Goal: Task Accomplishment & Management: Complete application form

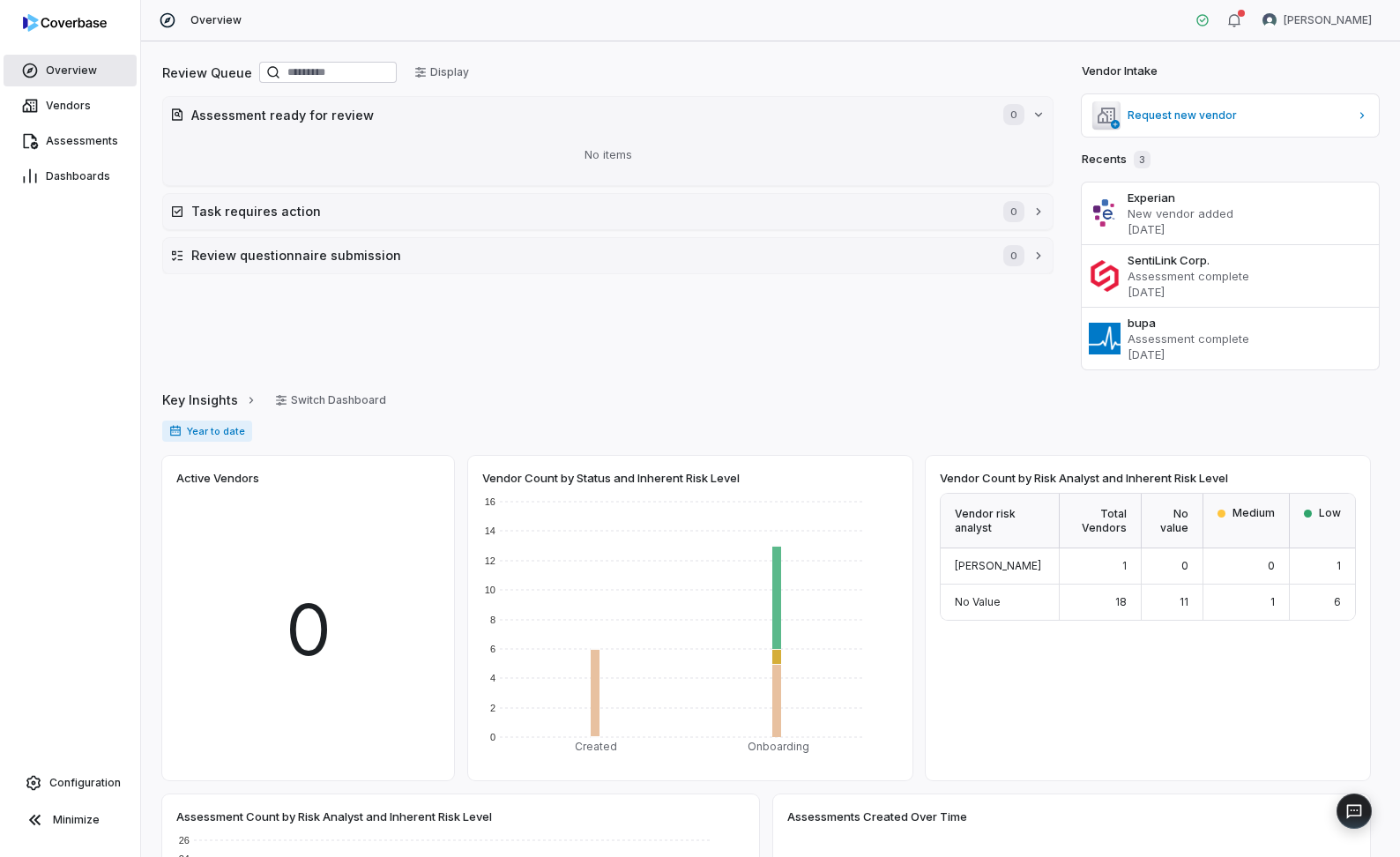
click at [127, 71] on link "Overview" at bounding box center [70, 70] width 133 height 32
click at [81, 135] on span "Assessments" at bounding box center [82, 141] width 72 height 14
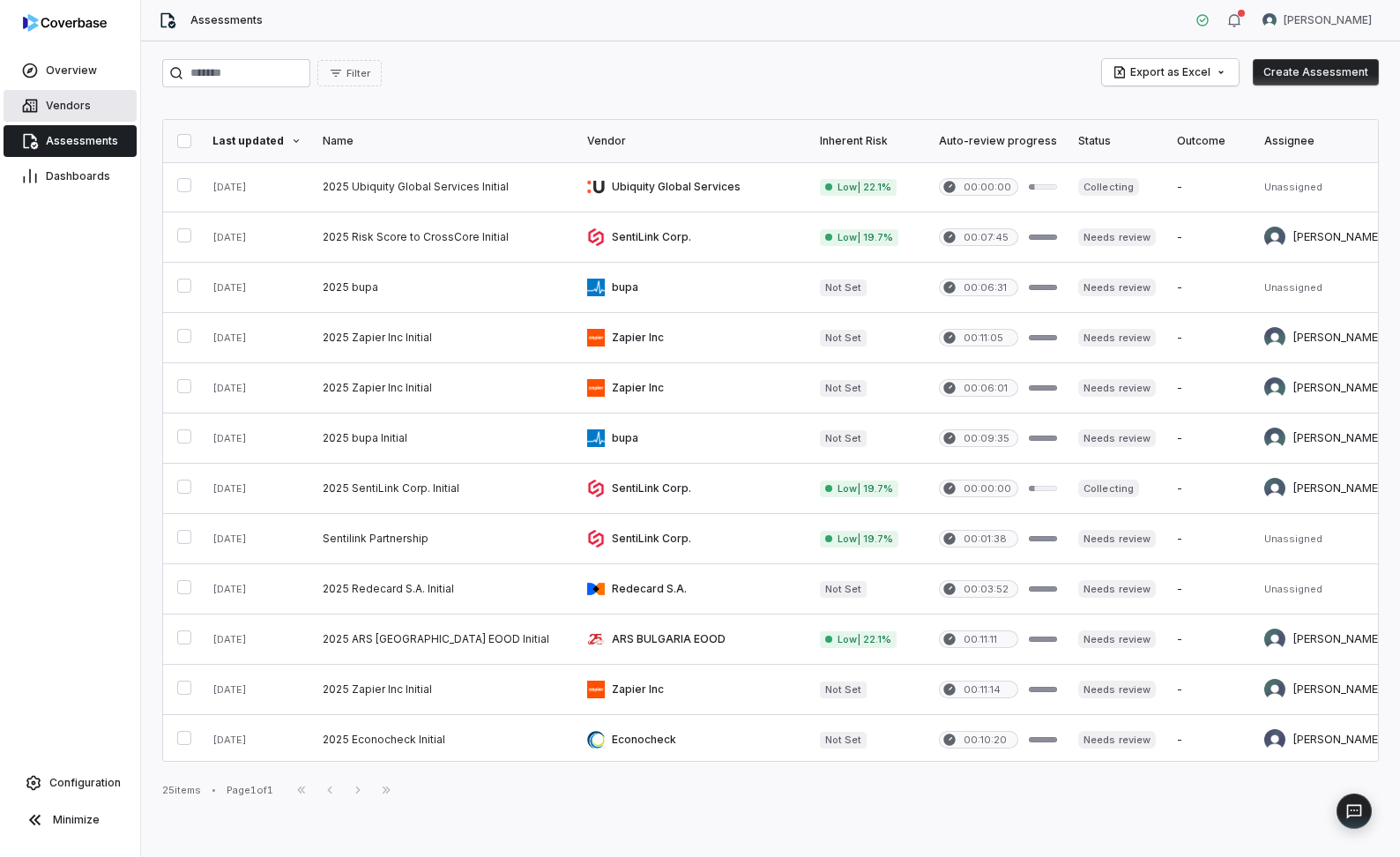
click at [108, 103] on link "Vendors" at bounding box center [70, 105] width 133 height 32
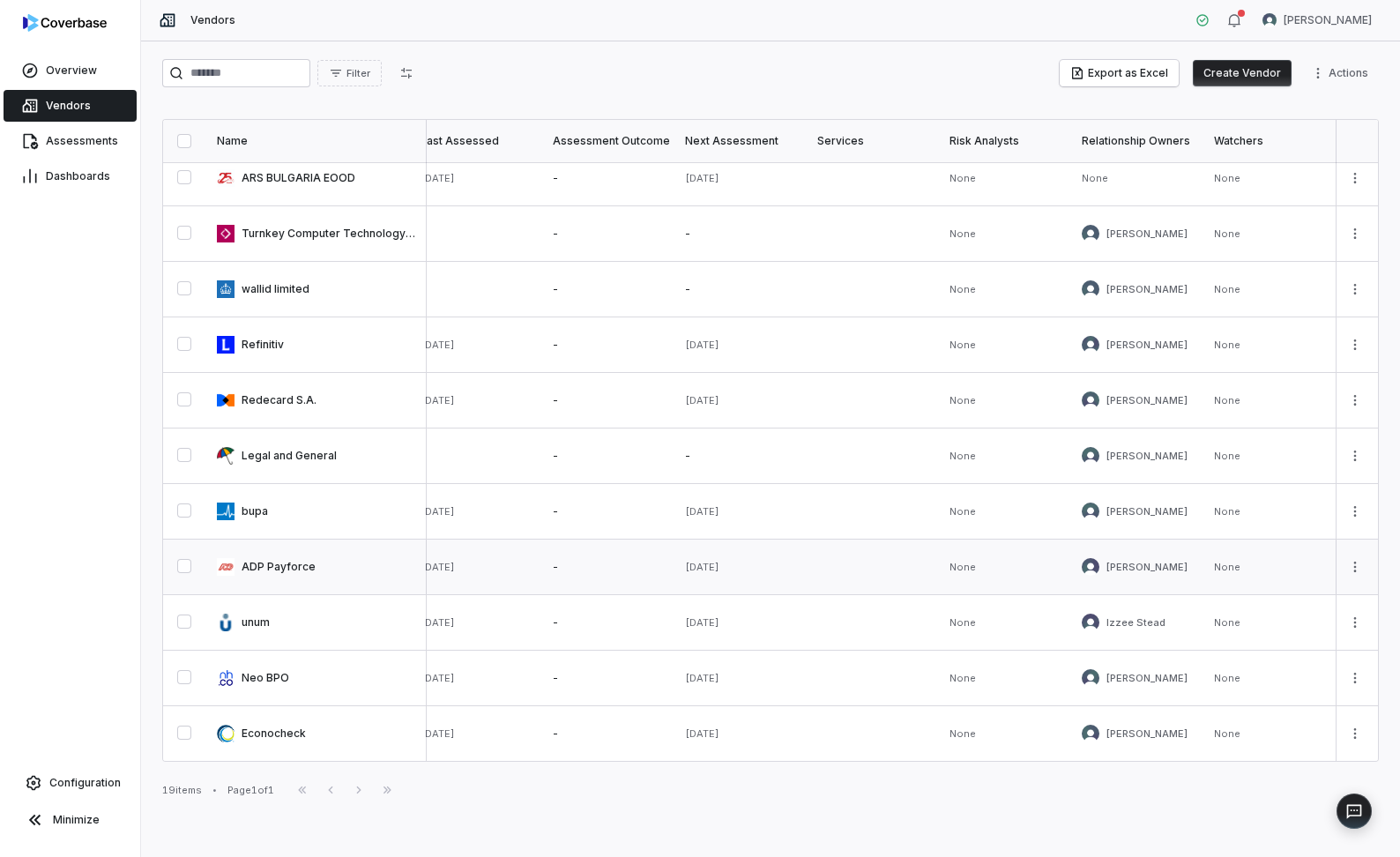
scroll to position [465, 0]
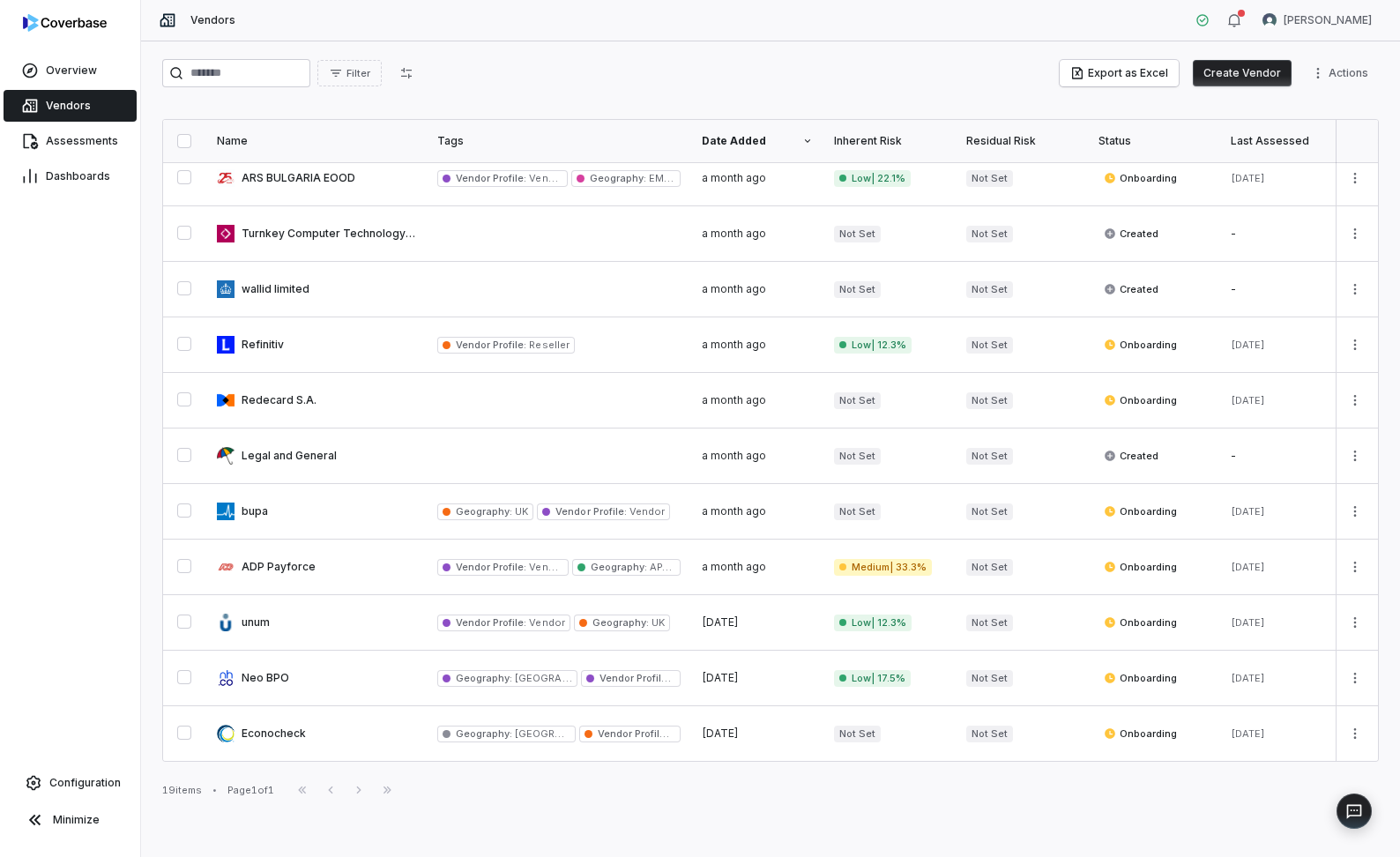
click at [364, 695] on div "First Page Previous Next Last Page" at bounding box center [344, 790] width 113 height 21
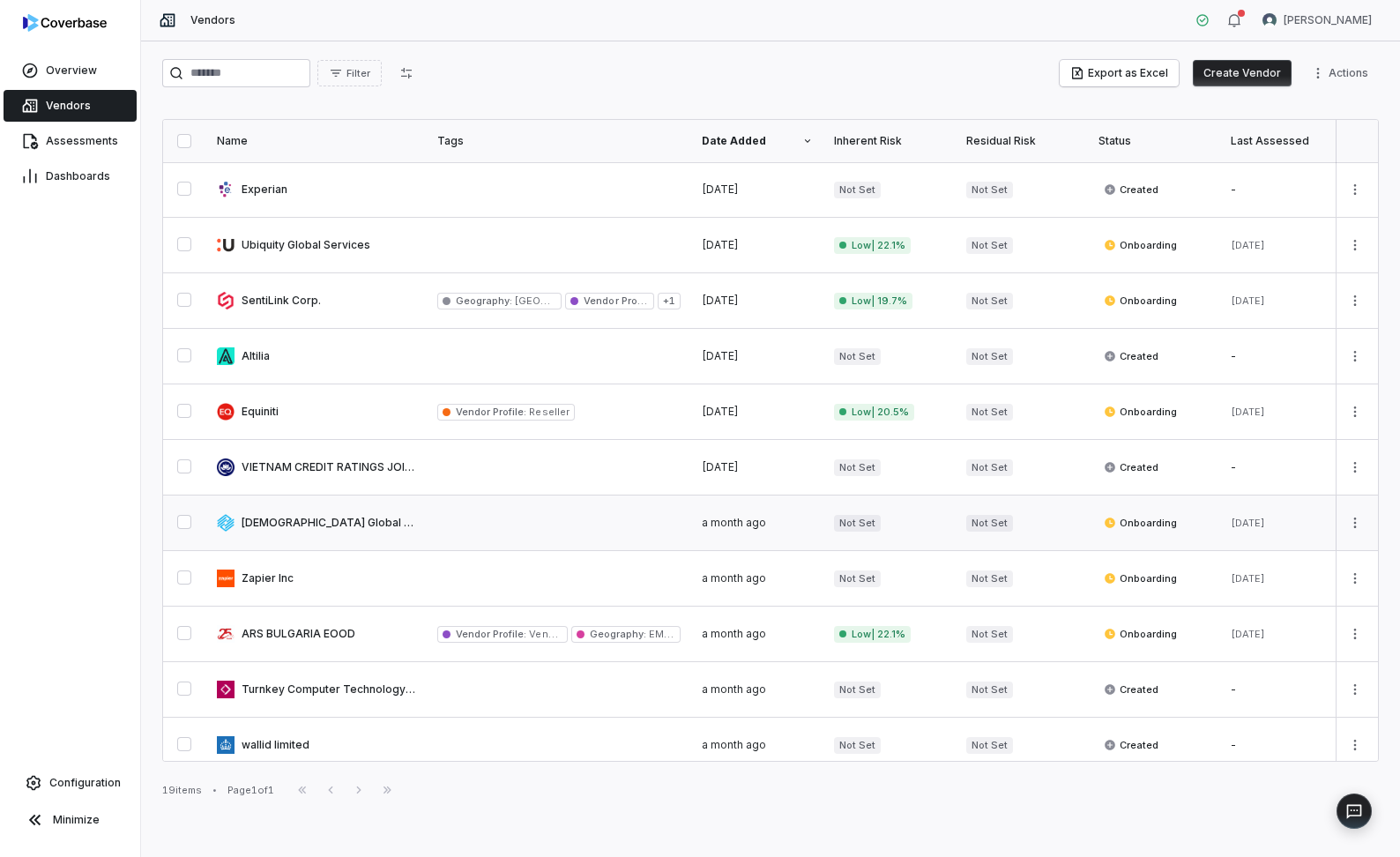
click at [323, 535] on link at bounding box center [316, 522] width 221 height 55
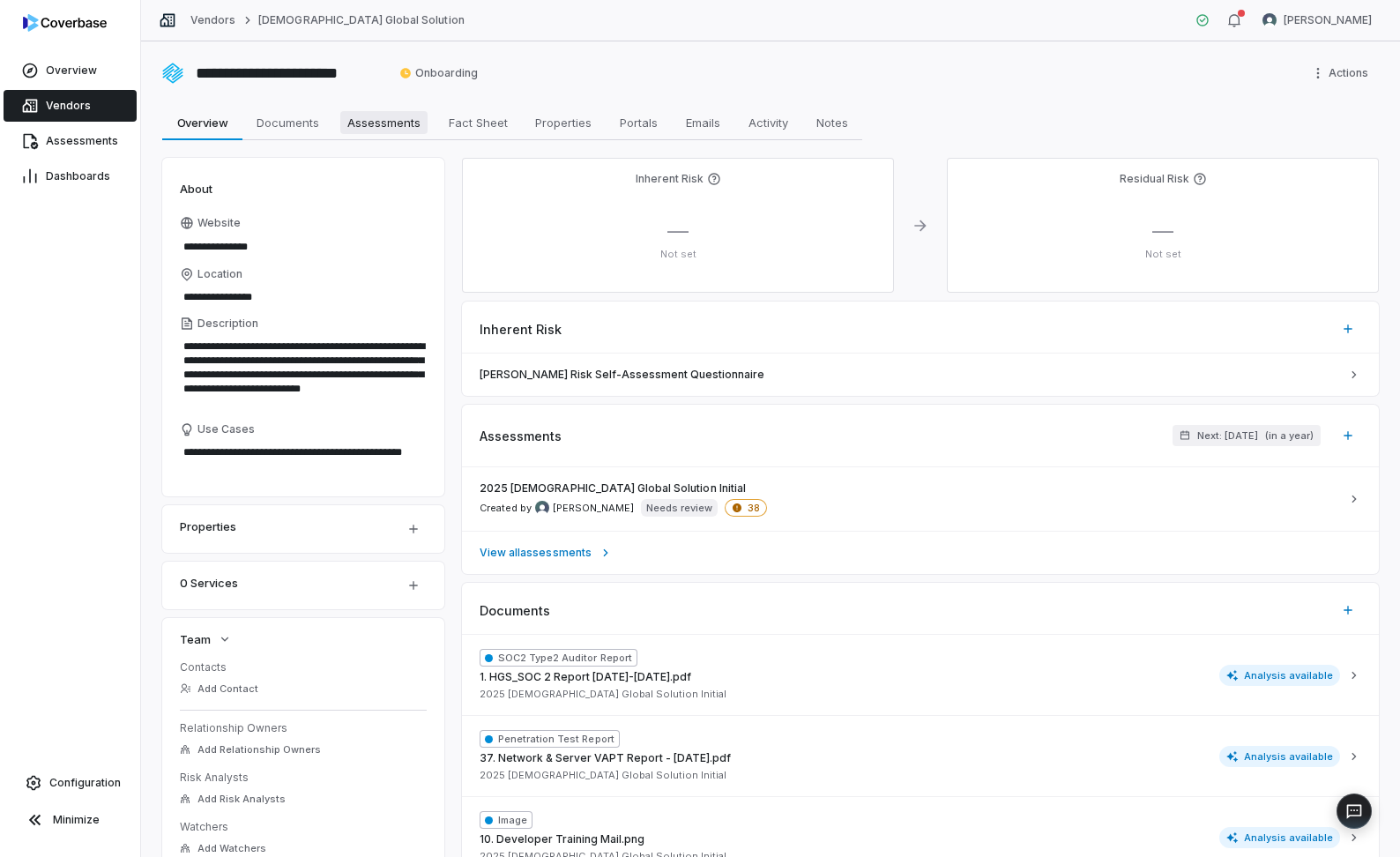
click at [401, 132] on span "Assessments" at bounding box center [384, 122] width 88 height 23
type textarea "*"
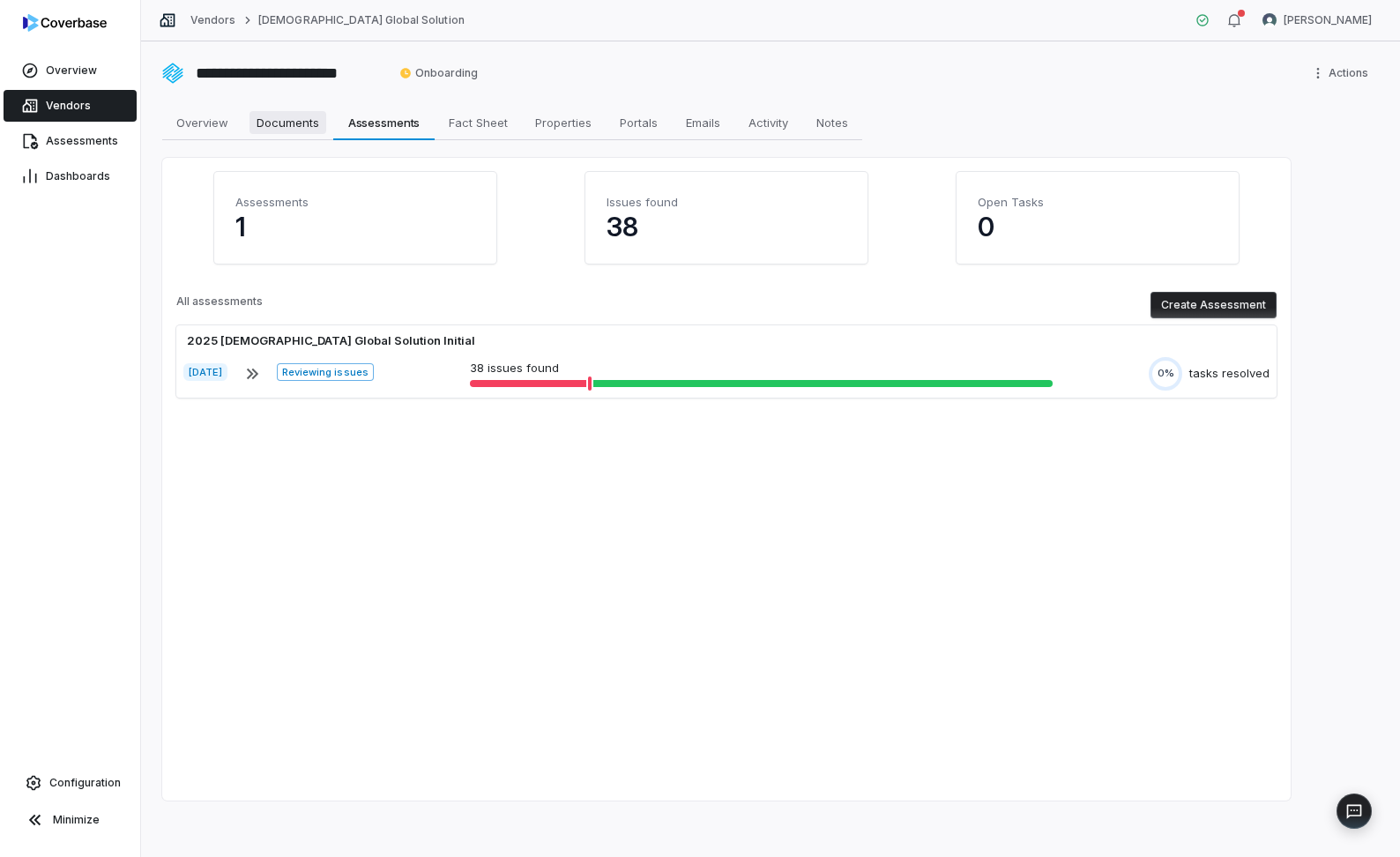
click at [313, 119] on span "Documents" at bounding box center [288, 122] width 77 height 23
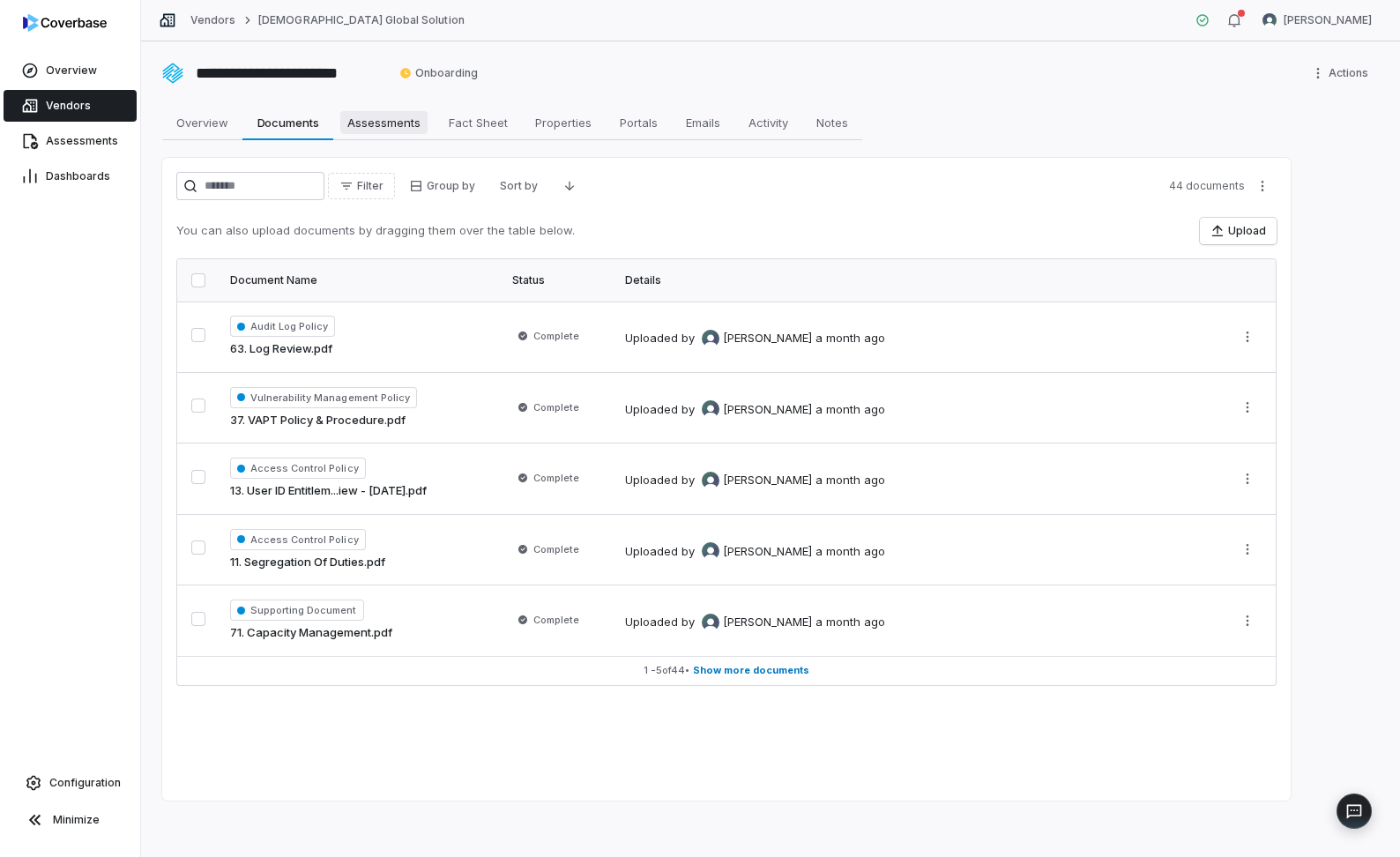
click at [367, 121] on span "Assessments" at bounding box center [384, 122] width 88 height 23
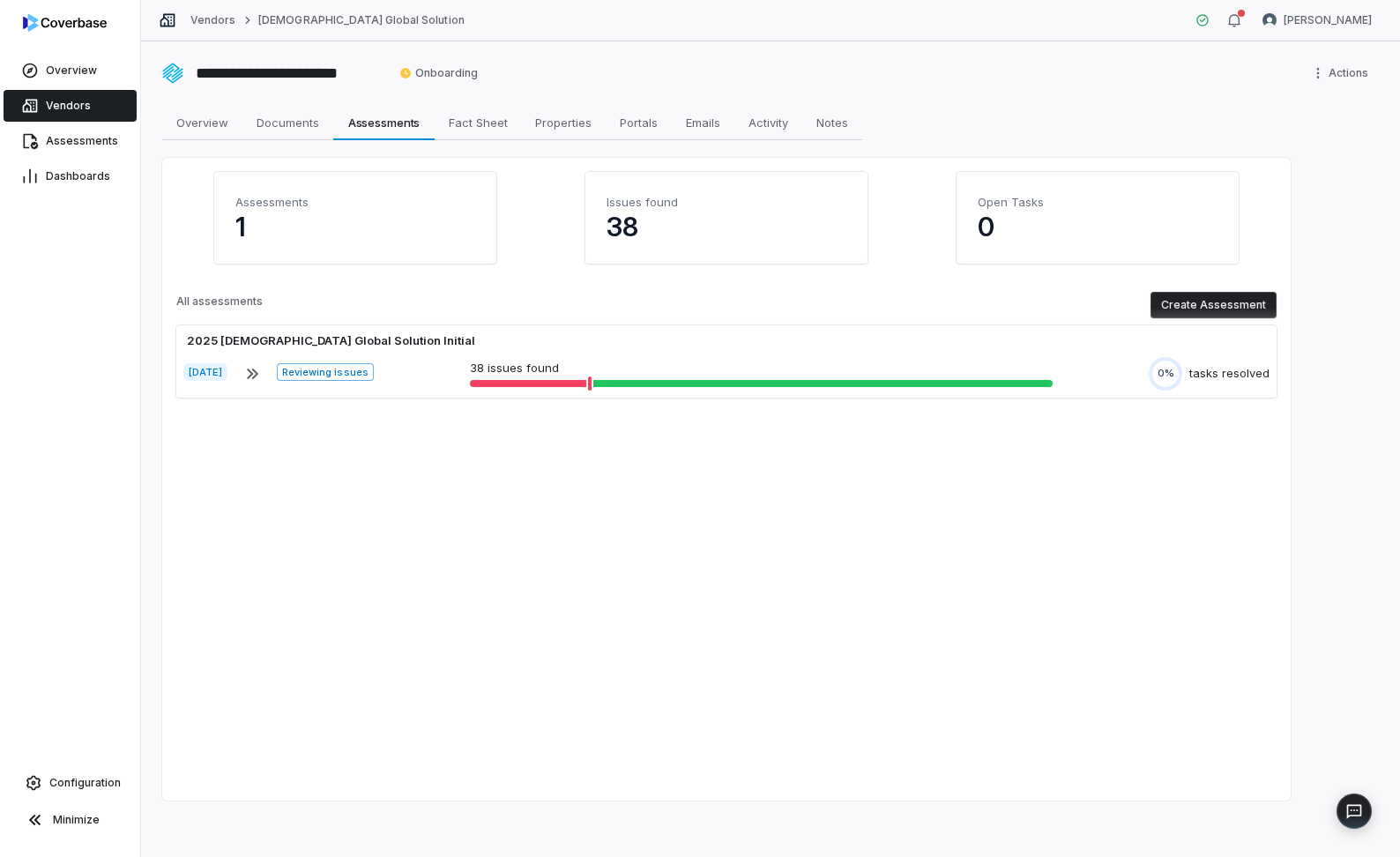
click at [1167, 304] on button "Create Assessment" at bounding box center [1213, 305] width 126 height 26
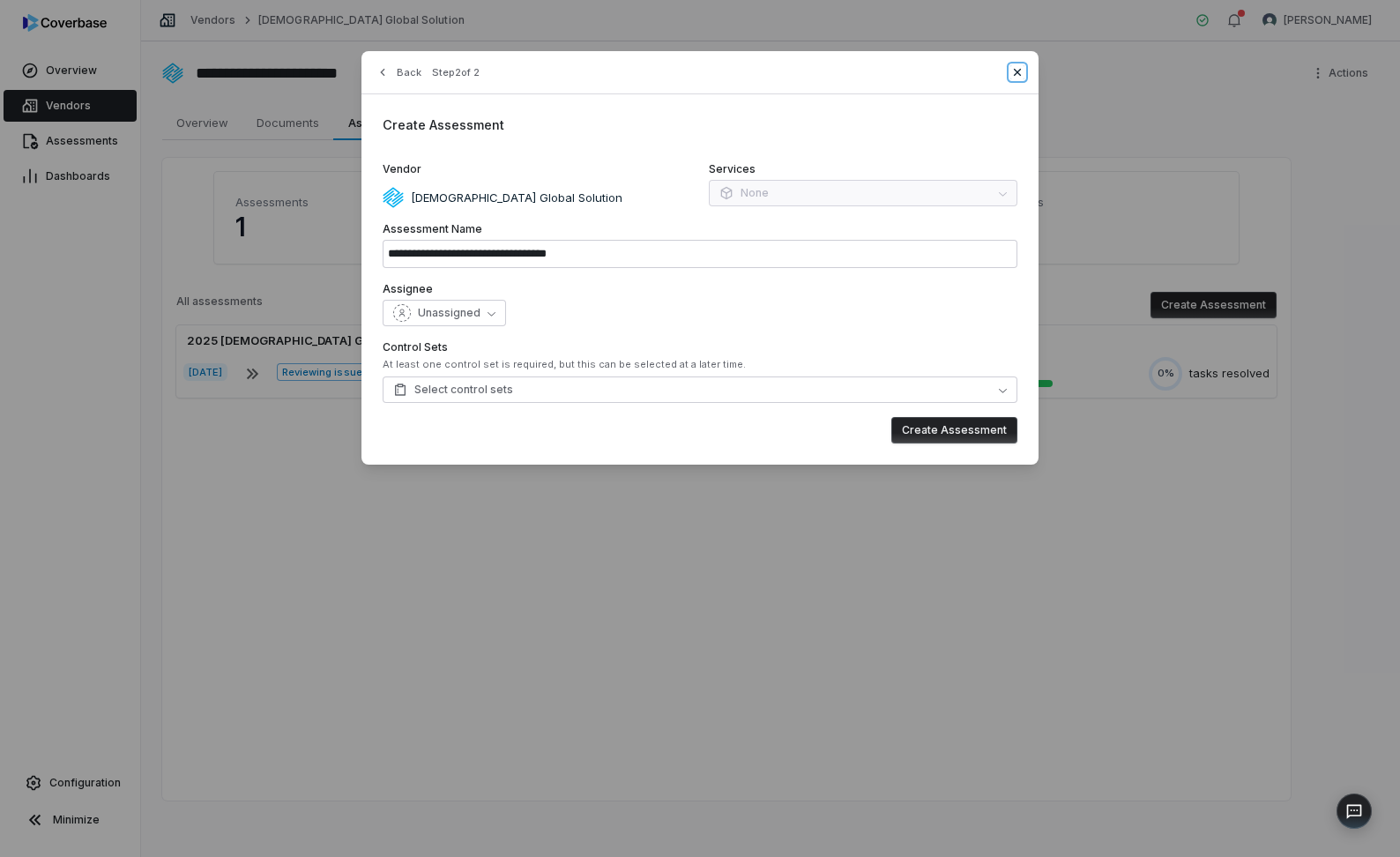
click at [1013, 72] on icon "button" at bounding box center [1017, 72] width 14 height 14
type input "**********"
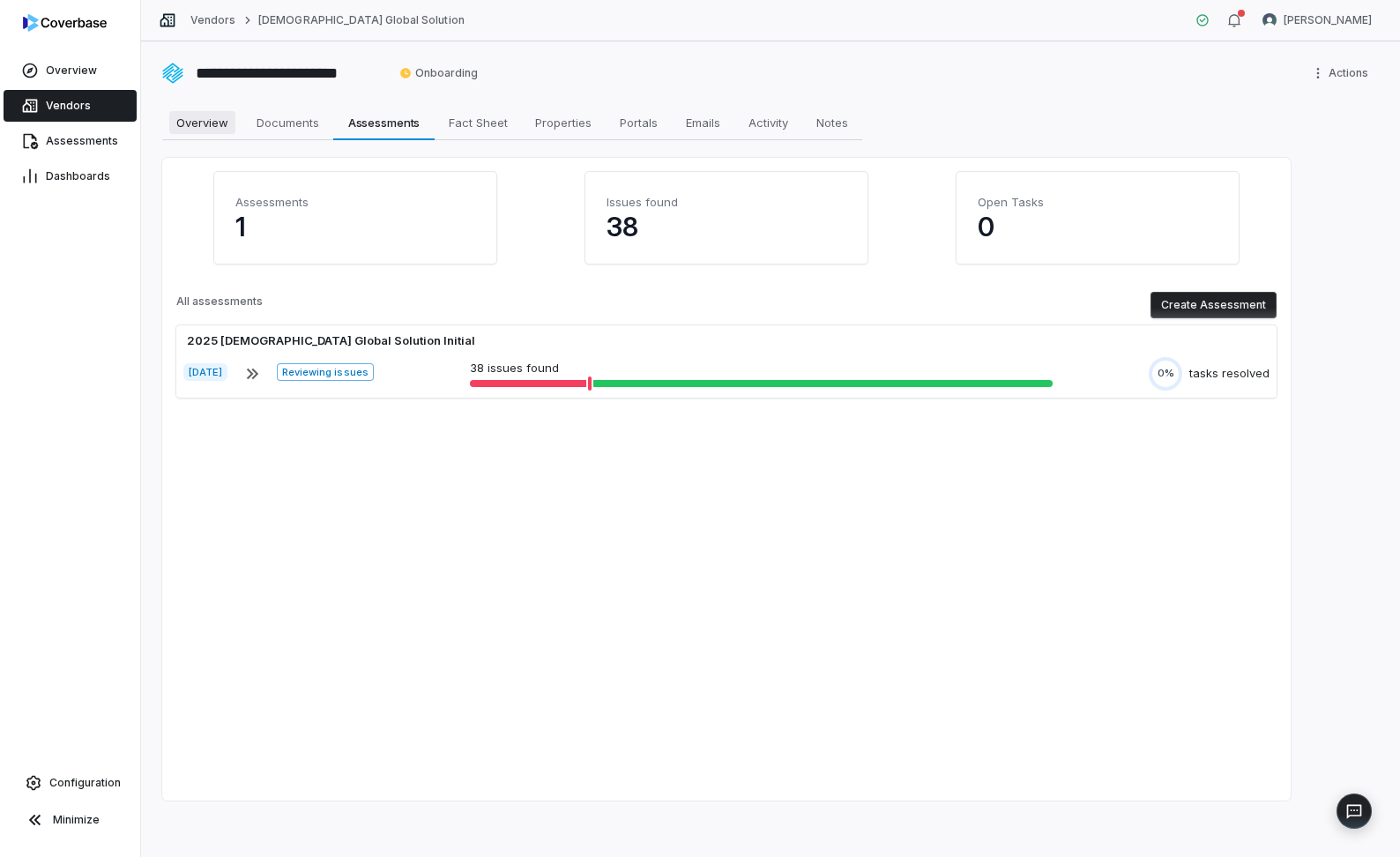
click at [209, 121] on span "Overview" at bounding box center [202, 122] width 67 height 23
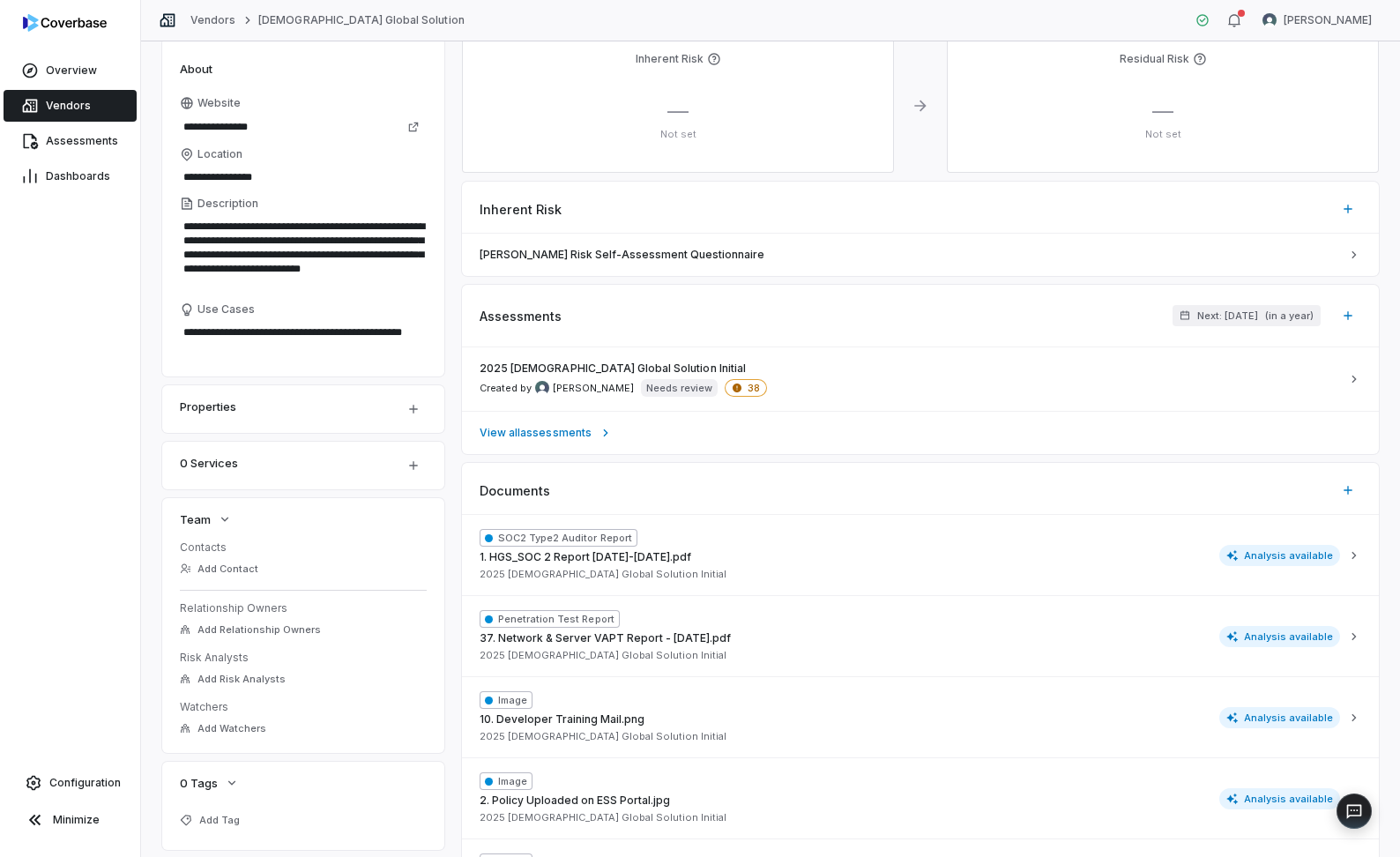
scroll to position [121, 0]
click at [410, 412] on html "**********" at bounding box center [700, 428] width 1400 height 857
click at [353, 422] on html "**********" at bounding box center [700, 428] width 1400 height 857
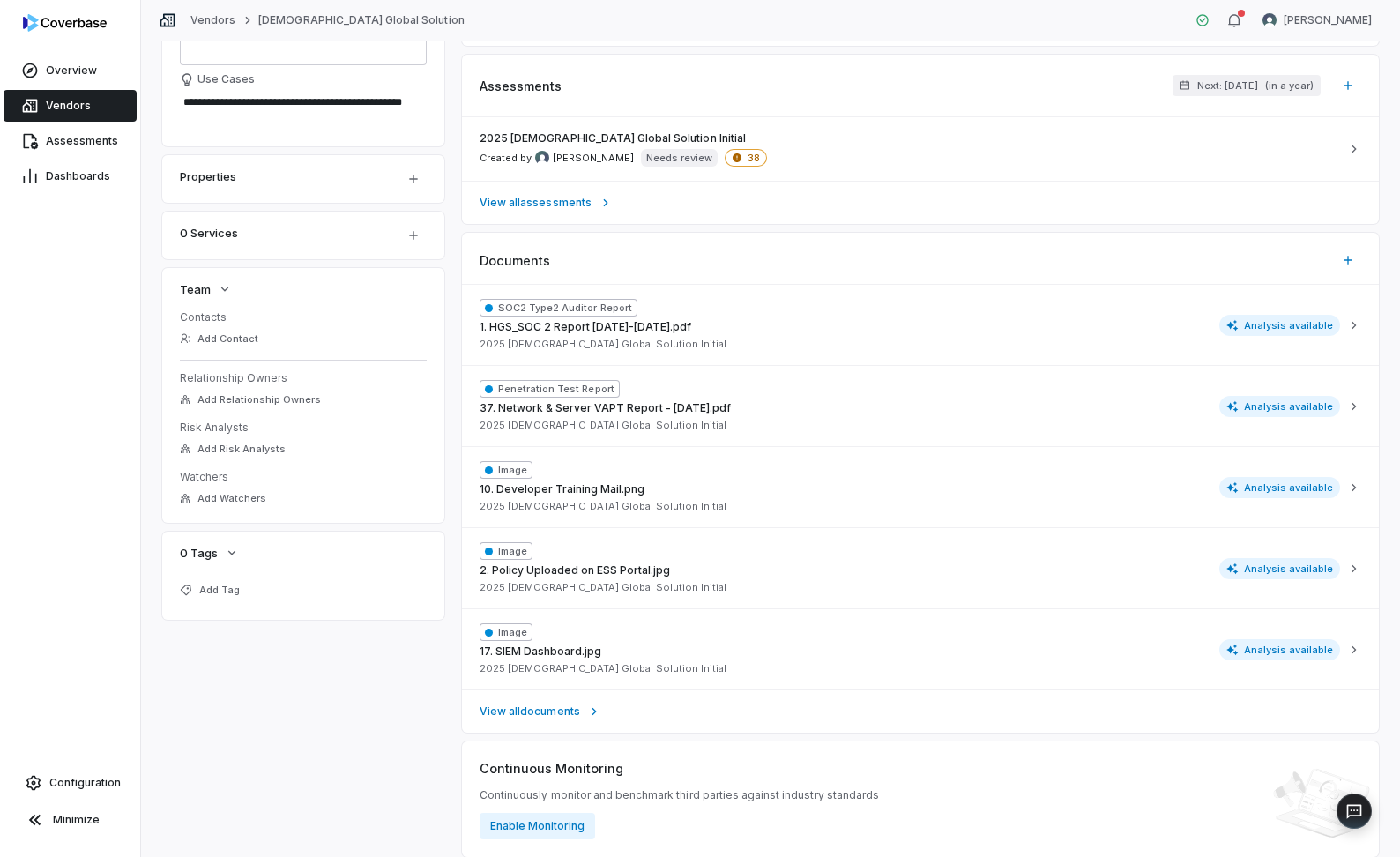
scroll to position [0, 0]
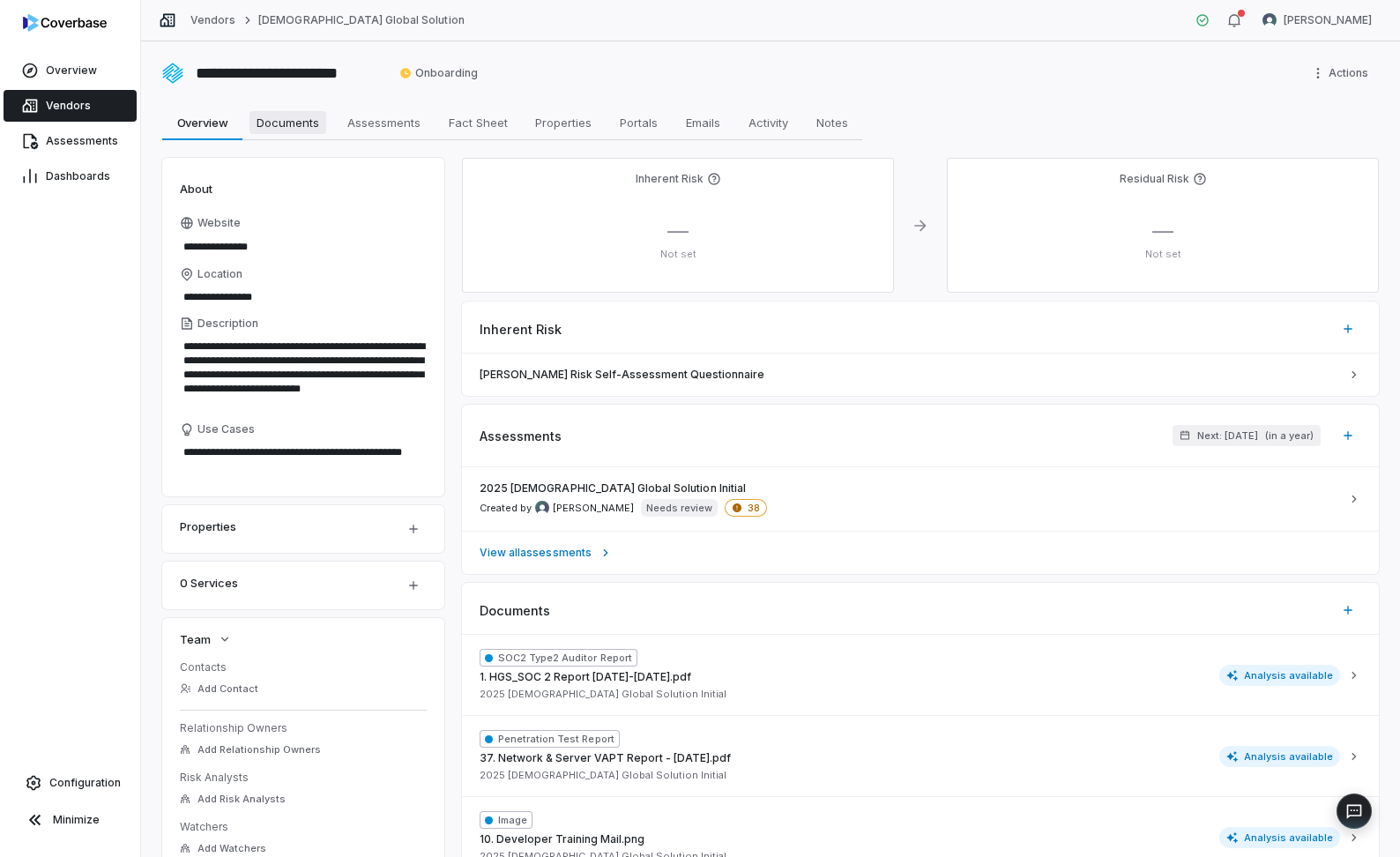
click at [309, 133] on span "Documents" at bounding box center [288, 122] width 77 height 23
type textarea "*"
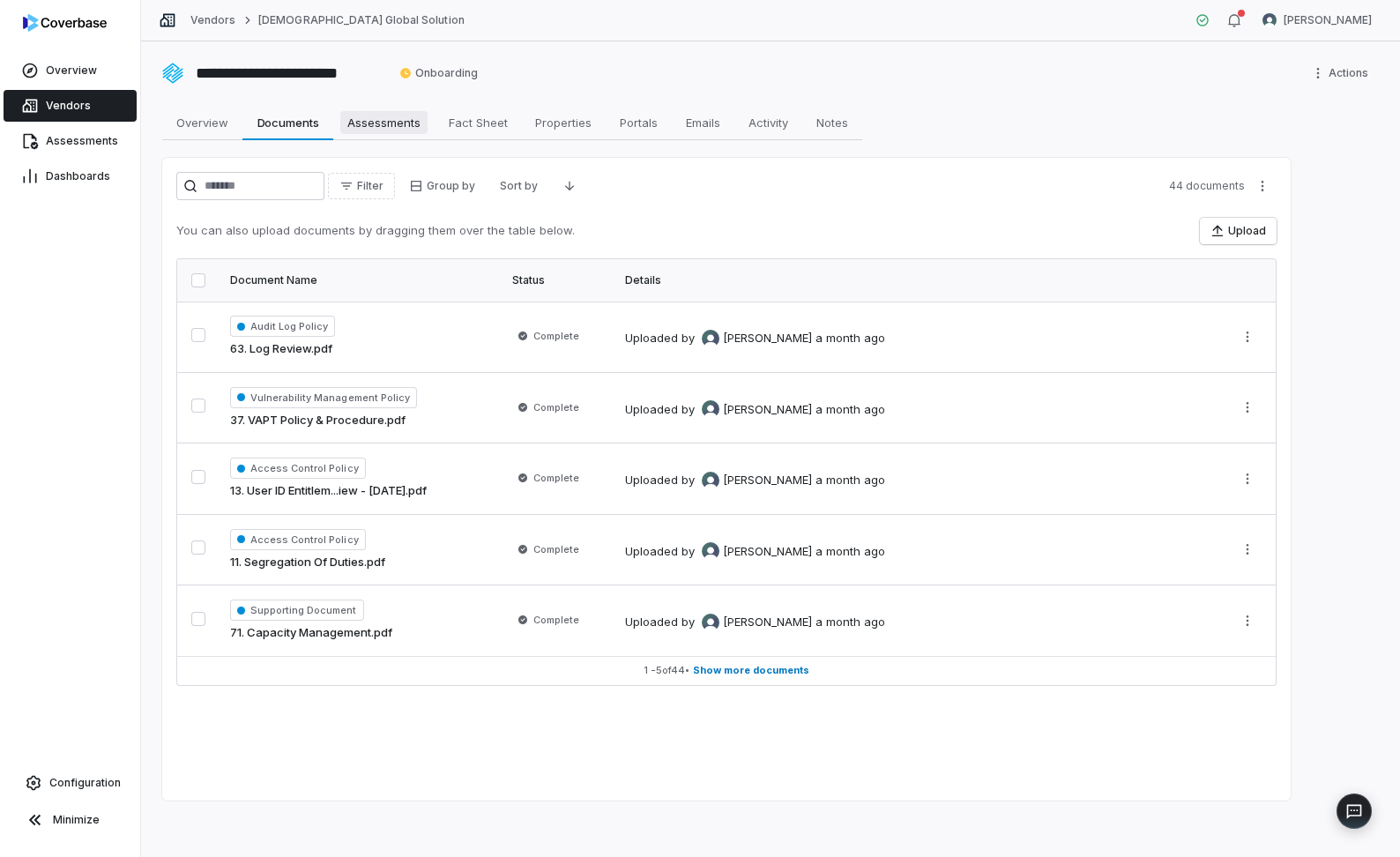
click at [376, 121] on span "Assessments" at bounding box center [384, 122] width 88 height 23
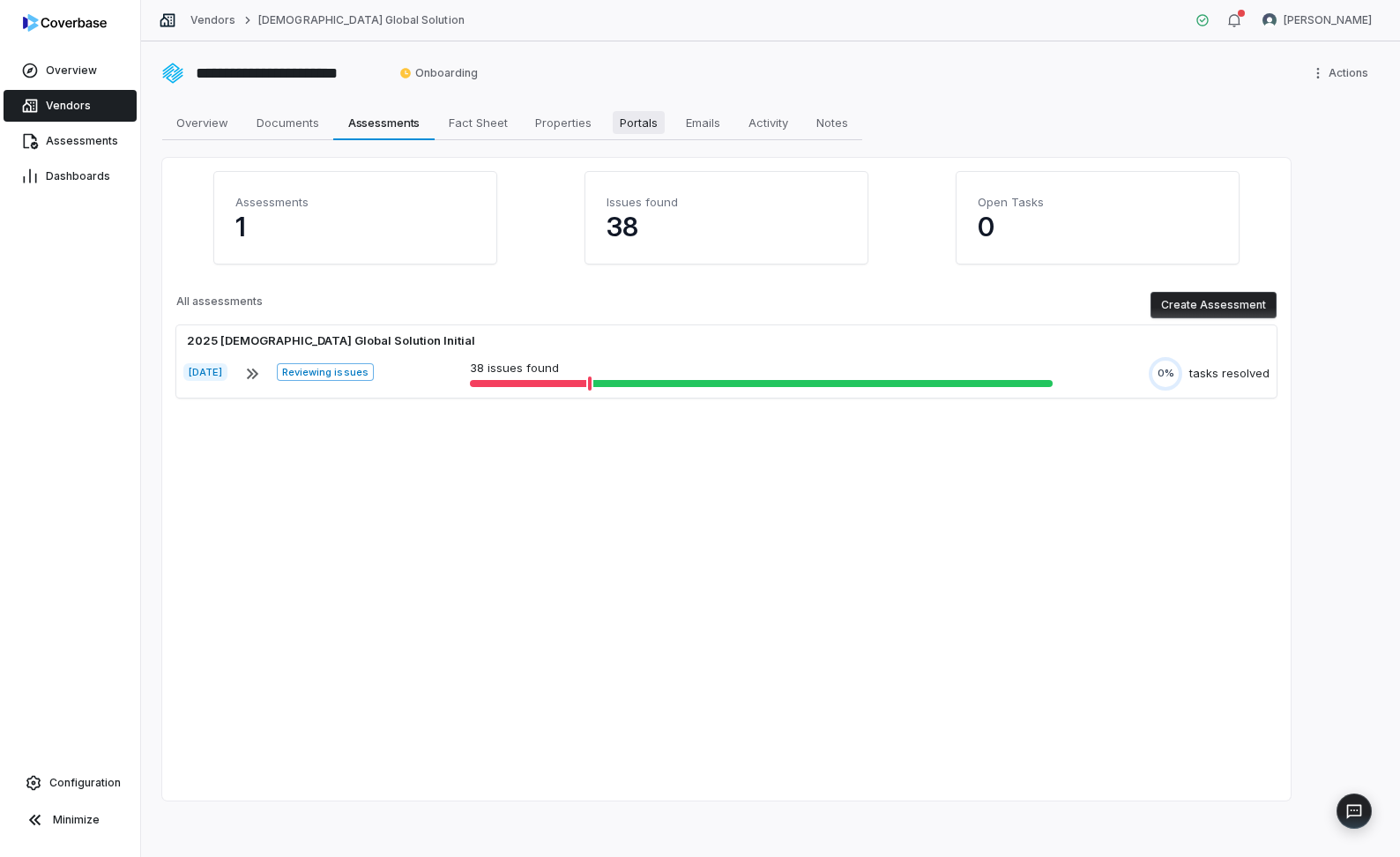
click at [631, 131] on span "Portals" at bounding box center [638, 122] width 52 height 23
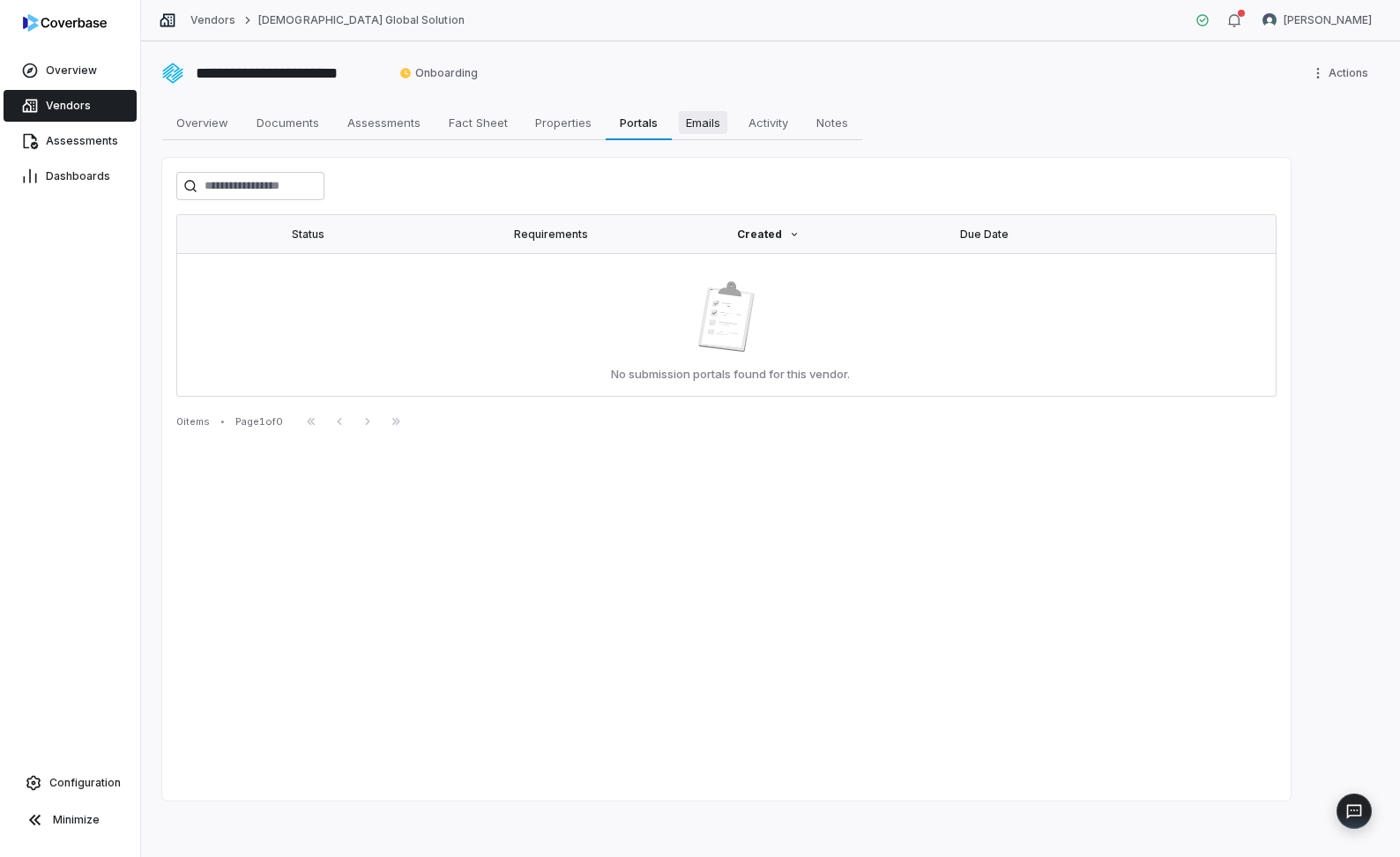
click at [714, 128] on span "Emails" at bounding box center [703, 122] width 48 height 23
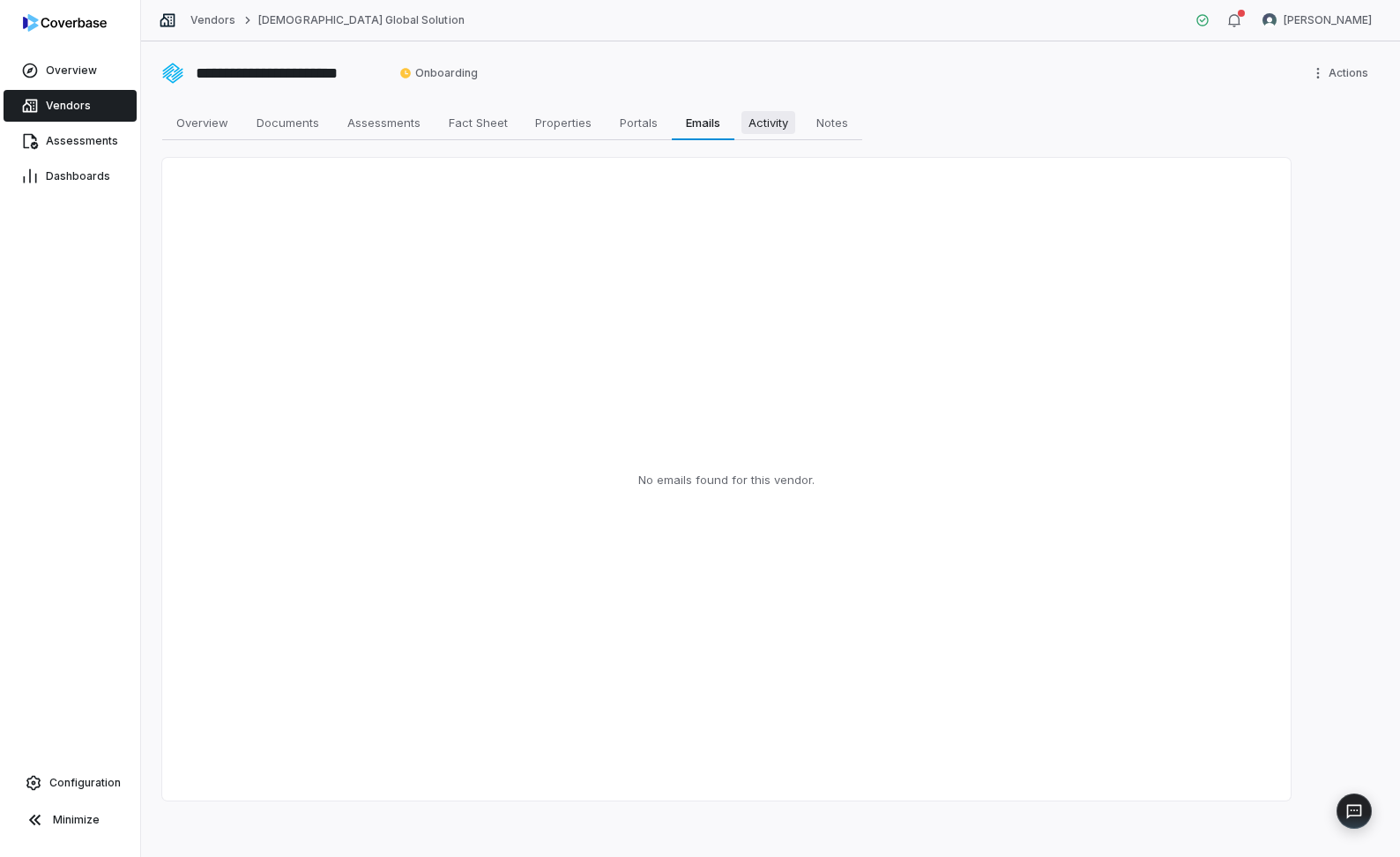
click at [772, 127] on span "Activity" at bounding box center [768, 122] width 54 height 23
click at [307, 123] on span "Documents" at bounding box center [288, 122] width 77 height 23
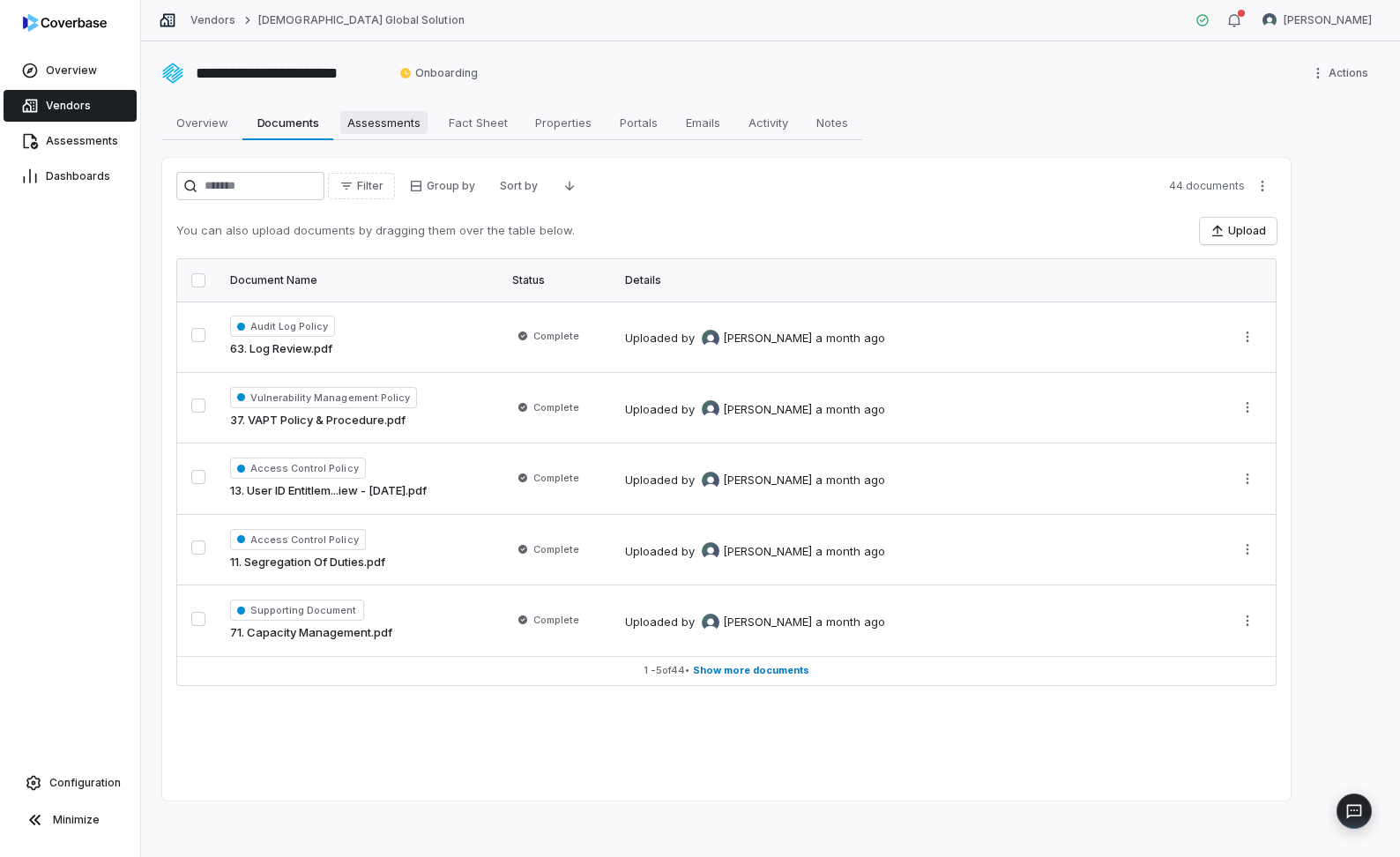
click at [406, 127] on span "Assessments" at bounding box center [384, 122] width 88 height 23
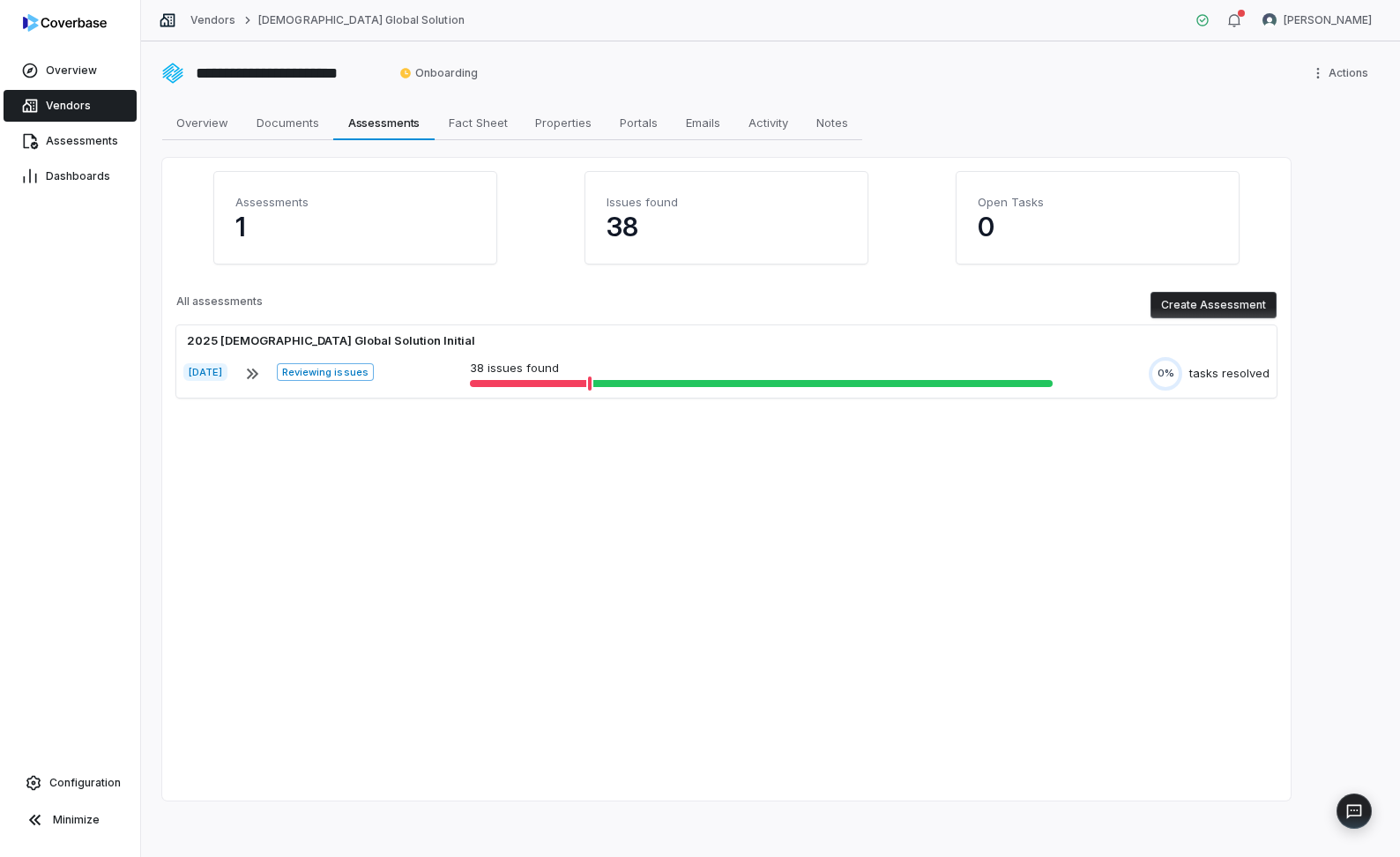
click at [1198, 297] on button "Create Assessment" at bounding box center [1213, 305] width 126 height 26
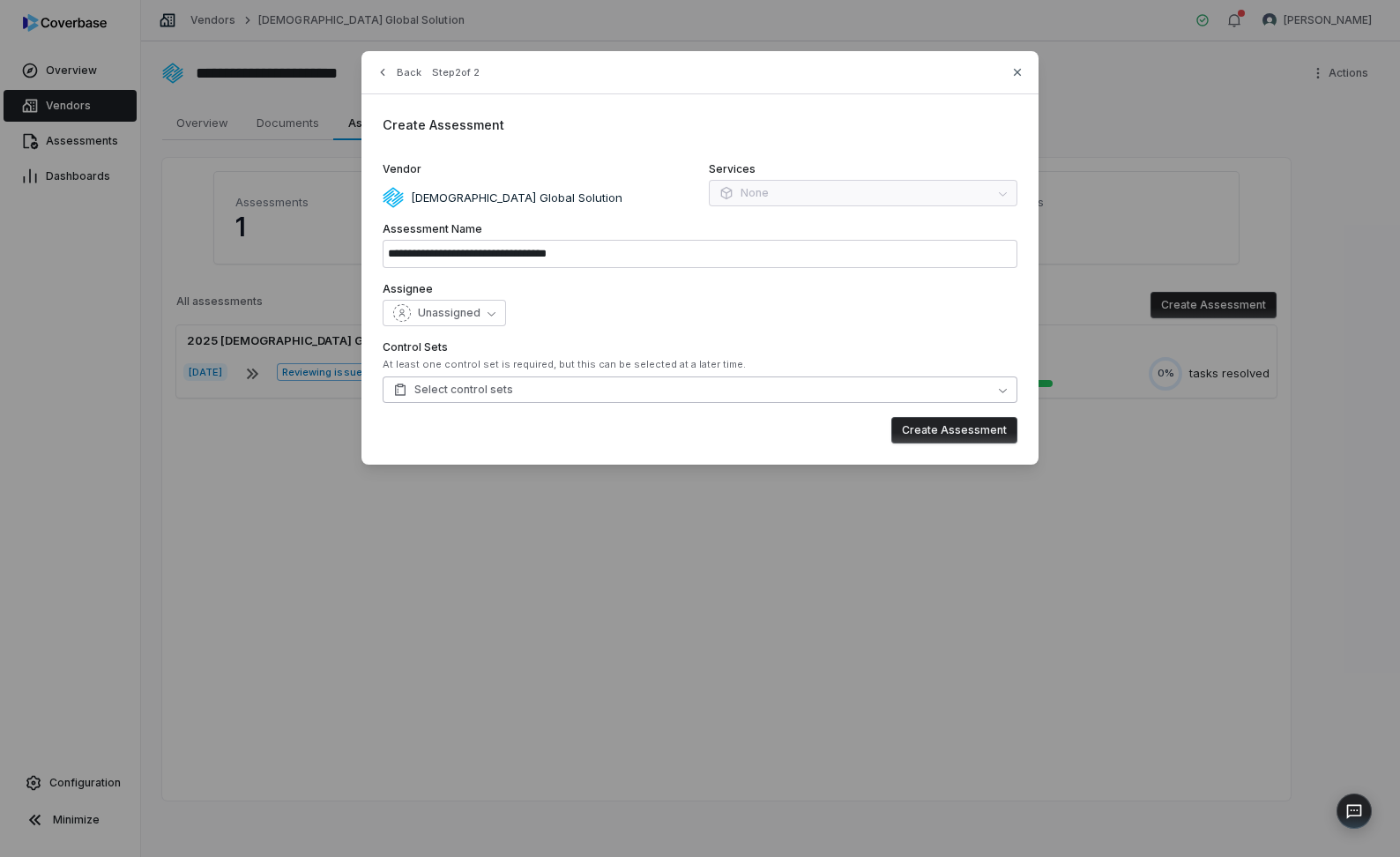
click at [558, 386] on button "Select control sets" at bounding box center [700, 388] width 634 height 26
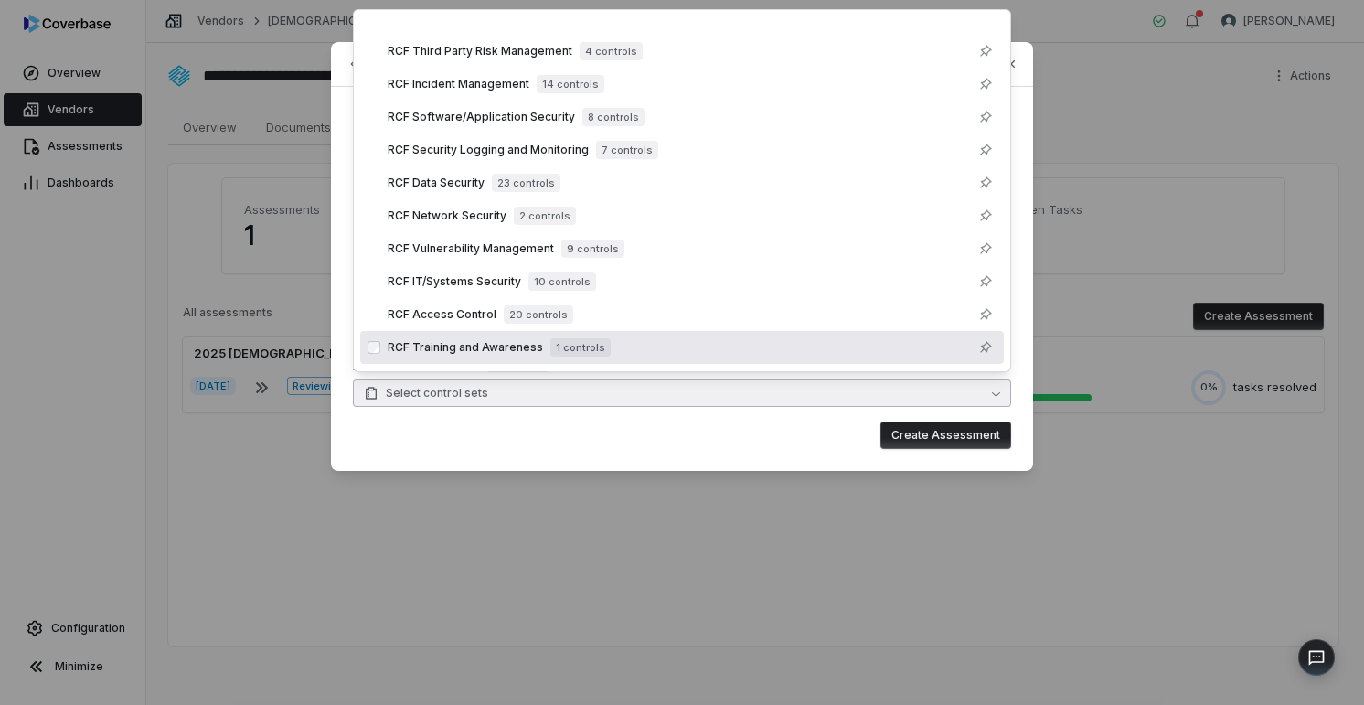
scroll to position [22, 0]
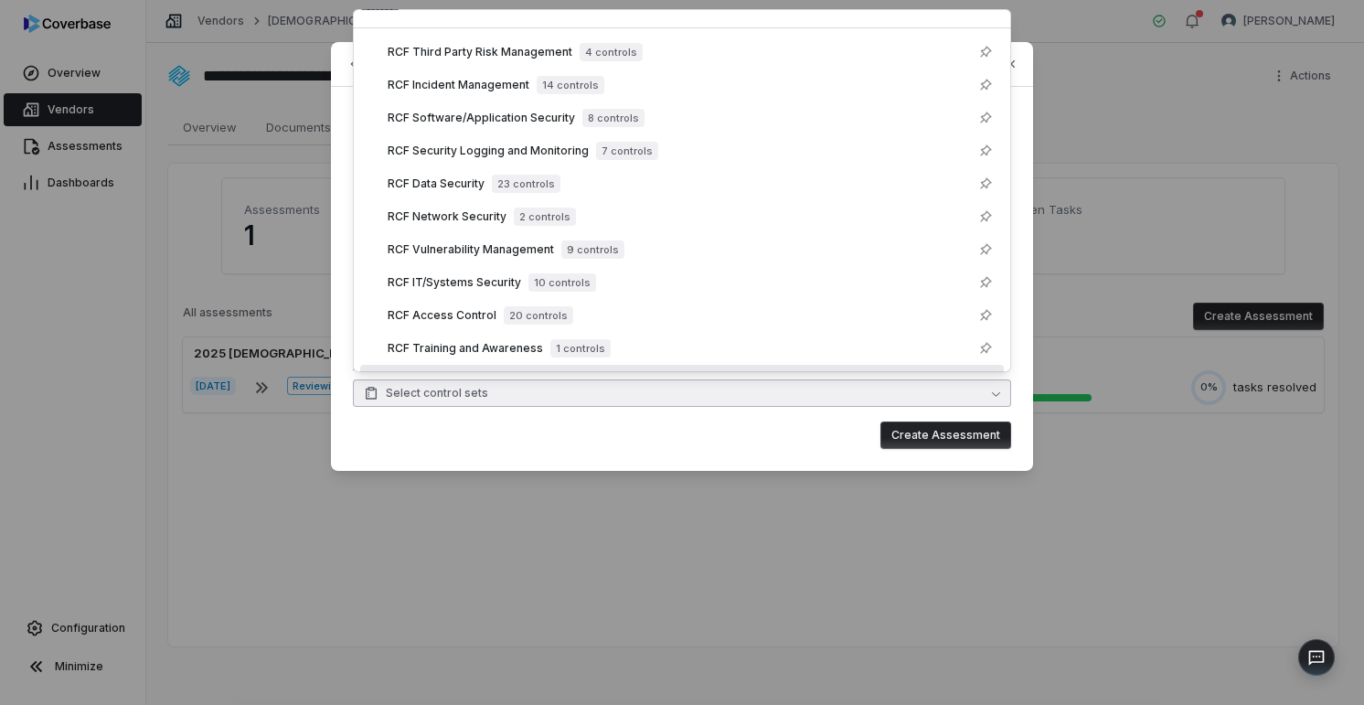
click at [474, 566] on div "**********" at bounding box center [682, 352] width 1364 height 705
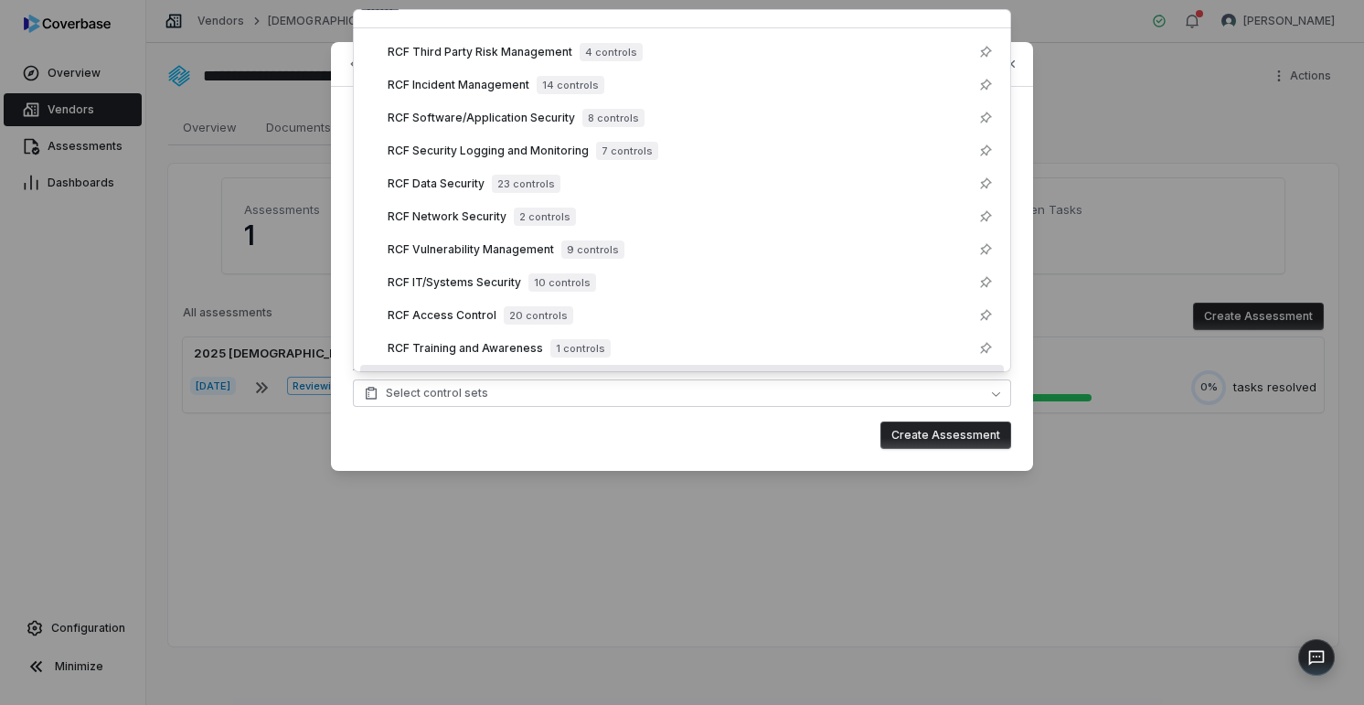
type input "**********"
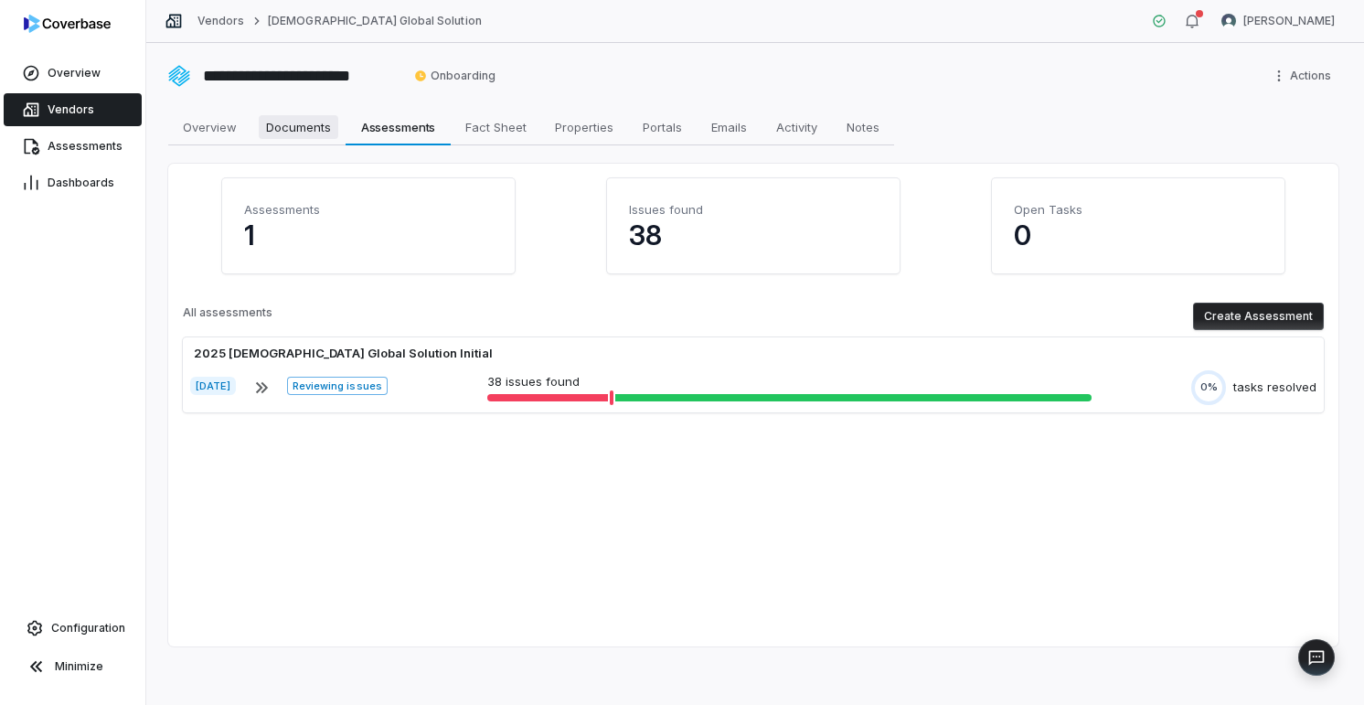
click at [275, 141] on link "Documents Documents" at bounding box center [298, 127] width 94 height 37
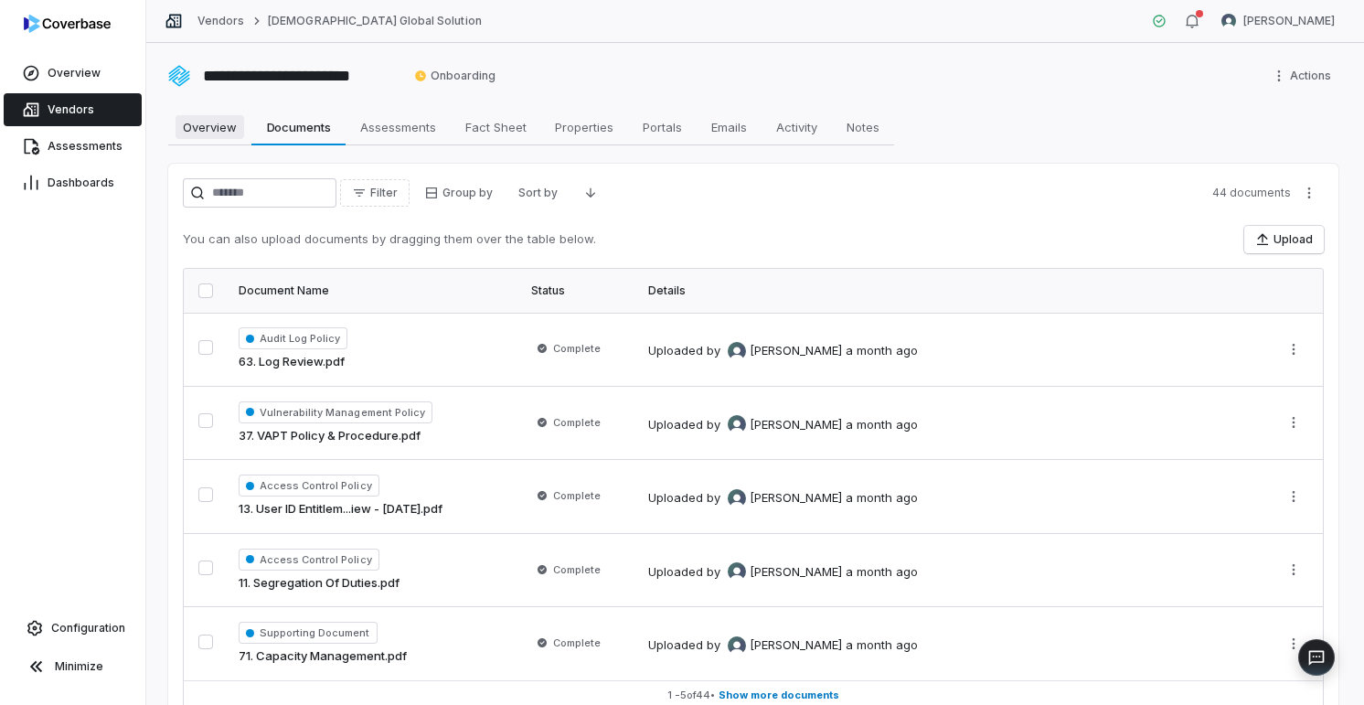
click at [223, 124] on span "Overview" at bounding box center [210, 127] width 69 height 24
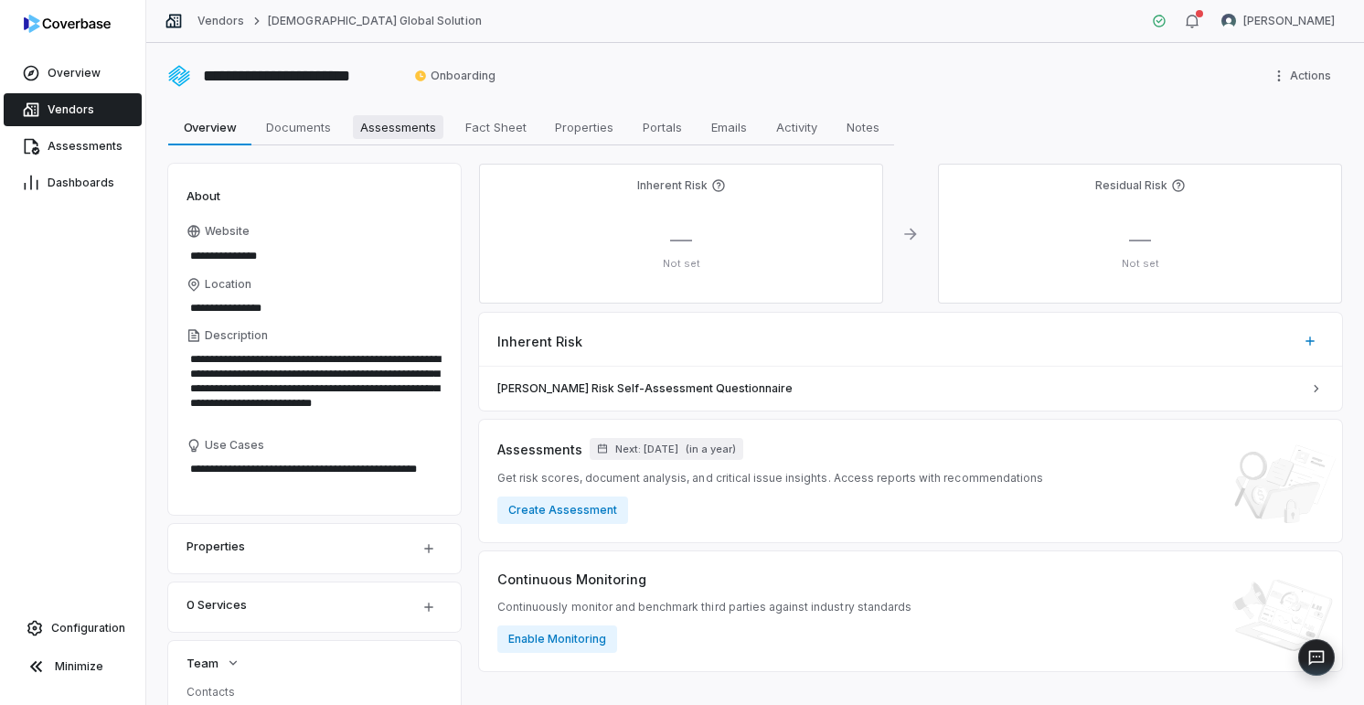
click at [397, 128] on span "Assessments" at bounding box center [398, 127] width 91 height 24
type textarea "*"
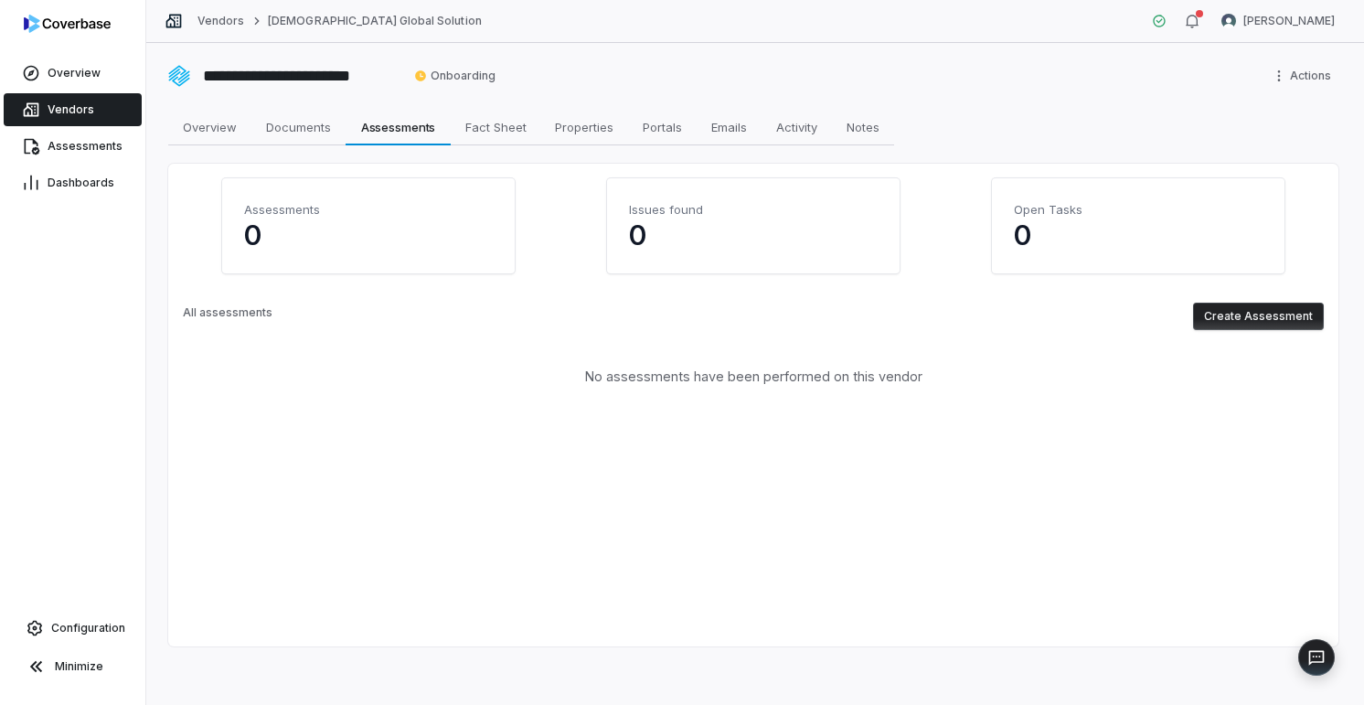
click at [1235, 312] on button "Create Assessment" at bounding box center [1258, 316] width 131 height 27
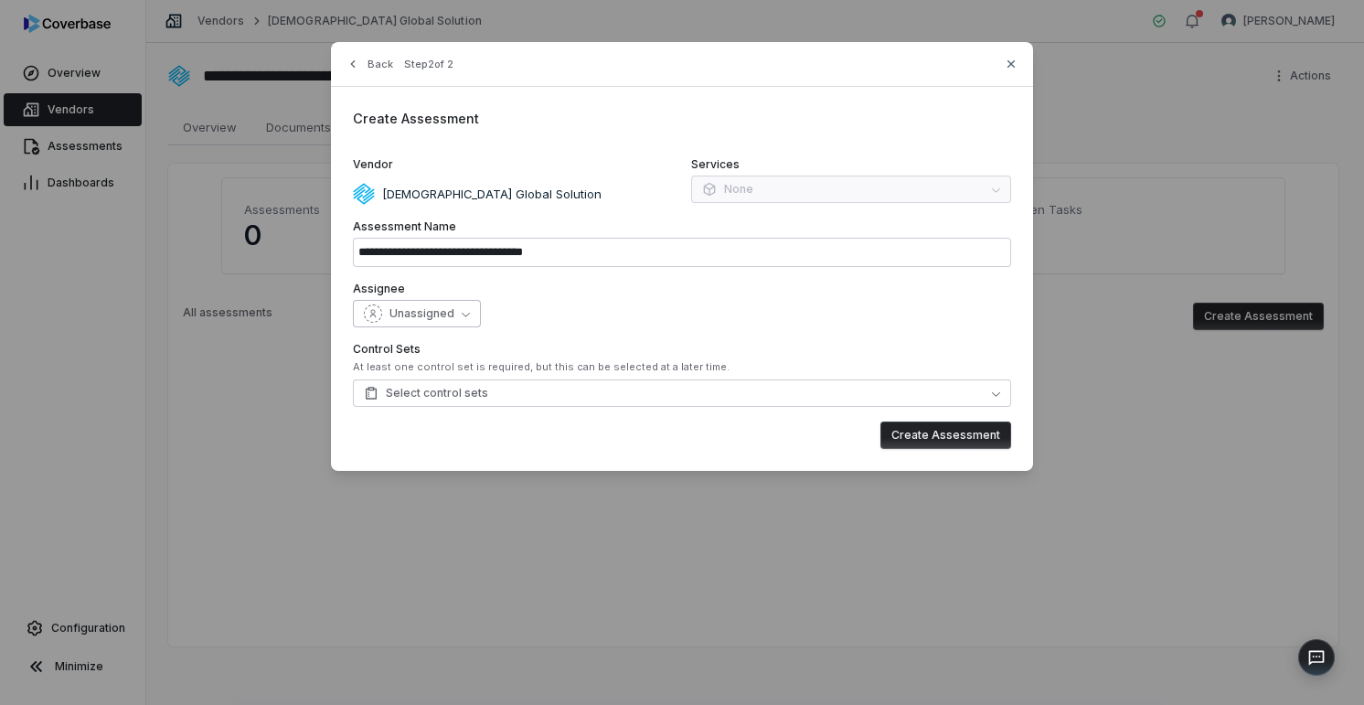
click at [450, 307] on span "Unassigned" at bounding box center [421, 313] width 65 height 15
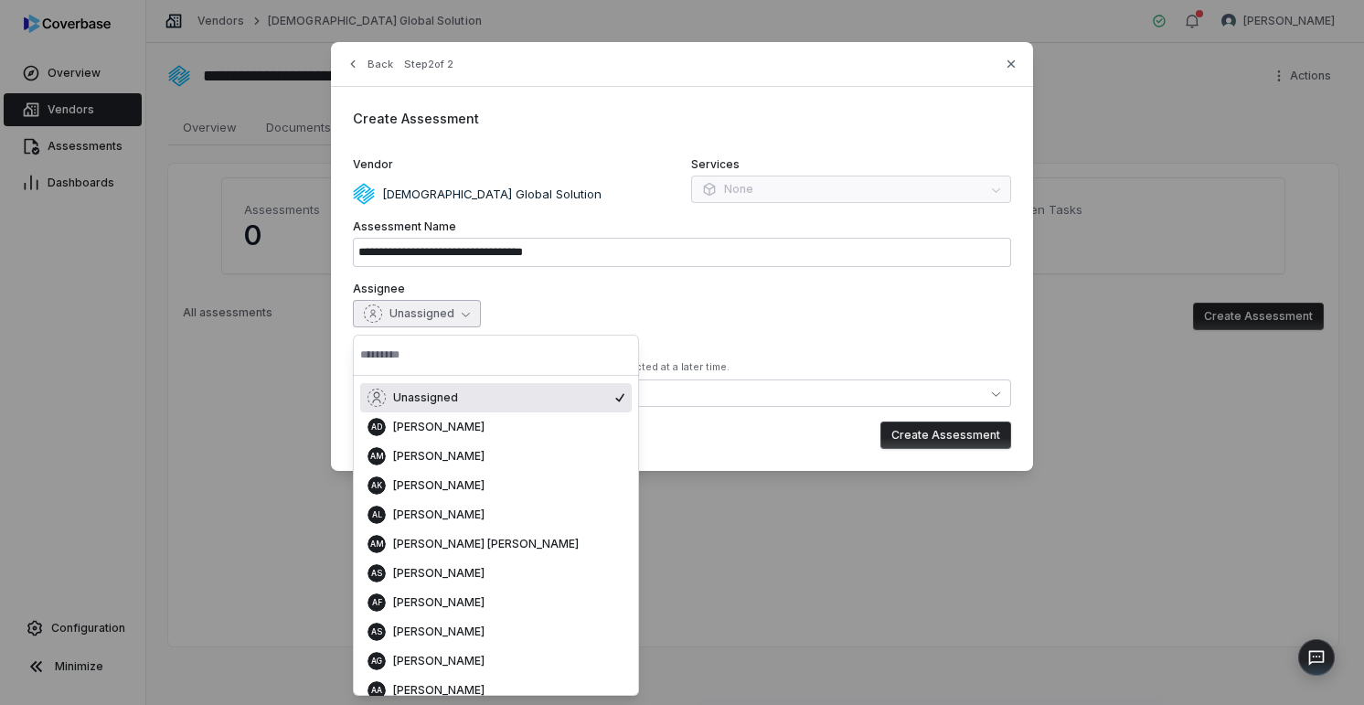
click at [450, 307] on span "Unassigned" at bounding box center [421, 313] width 65 height 15
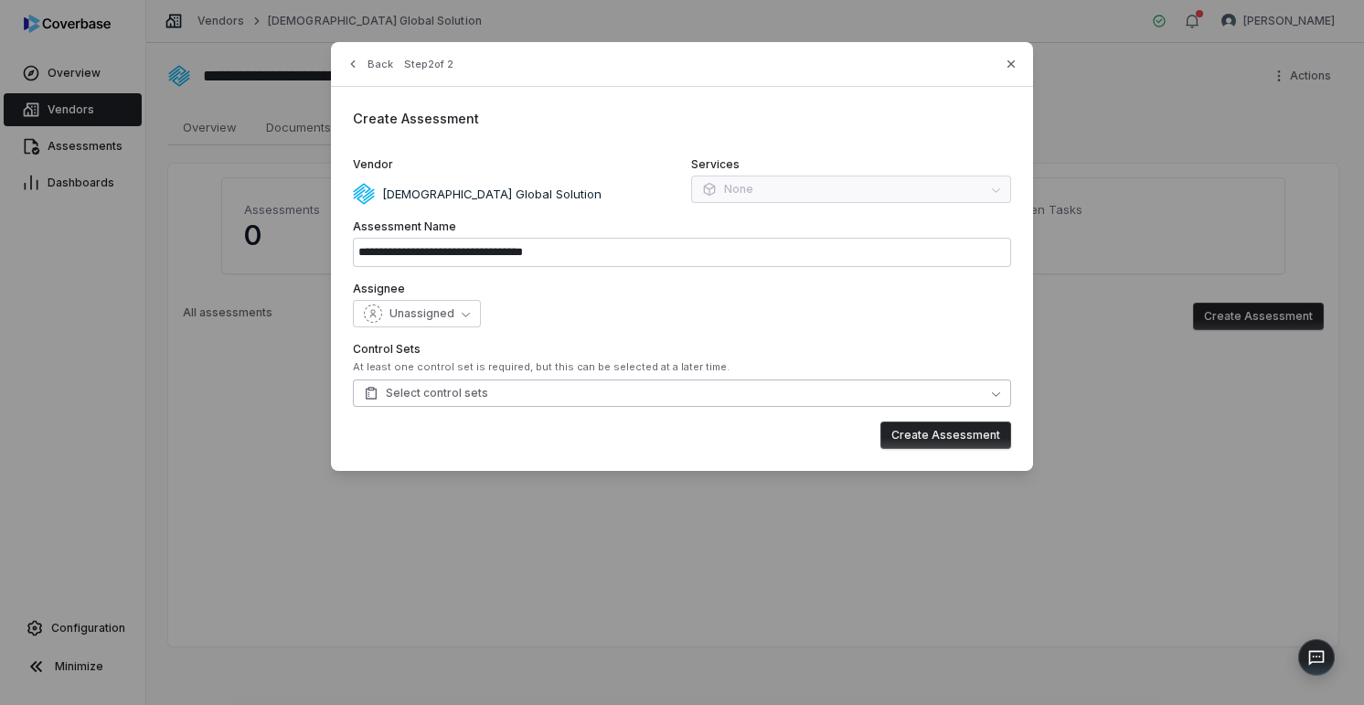
click at [646, 392] on button "Select control sets" at bounding box center [682, 392] width 658 height 27
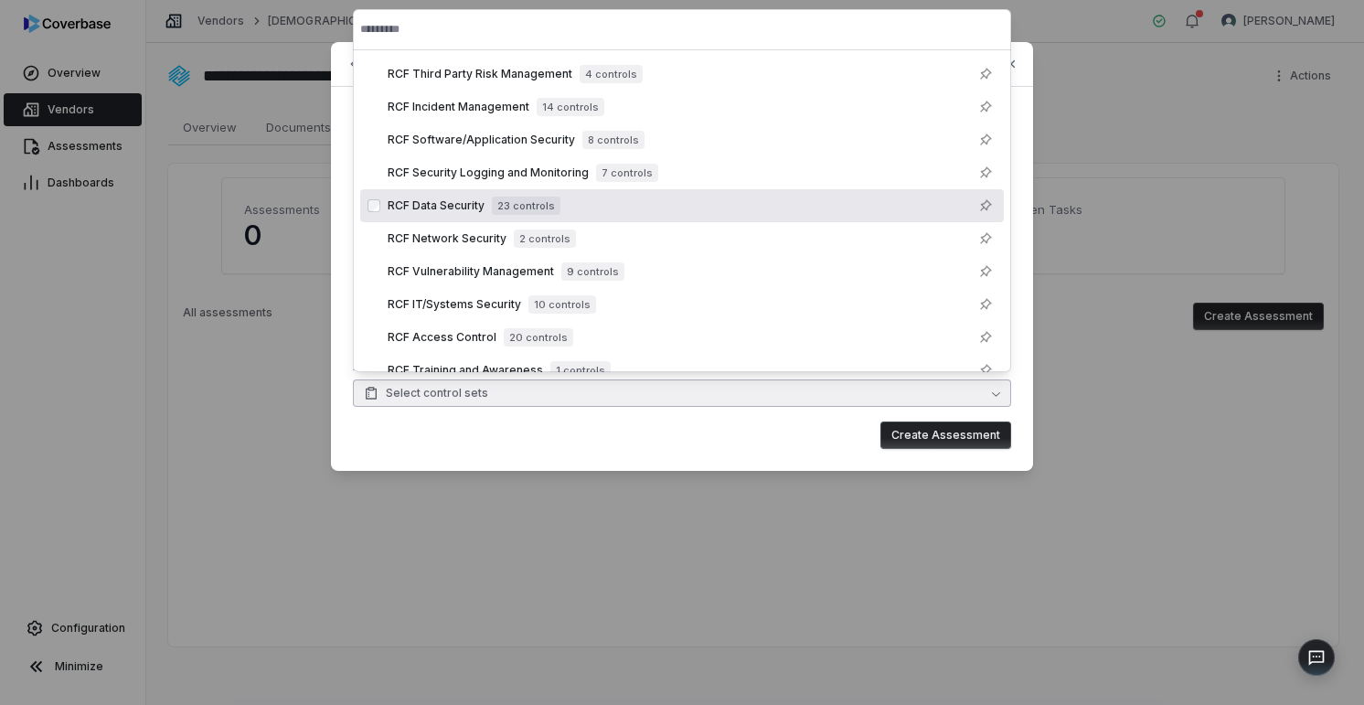
type input "**********"
click at [1125, 155] on div "**********" at bounding box center [682, 257] width 1364 height 514
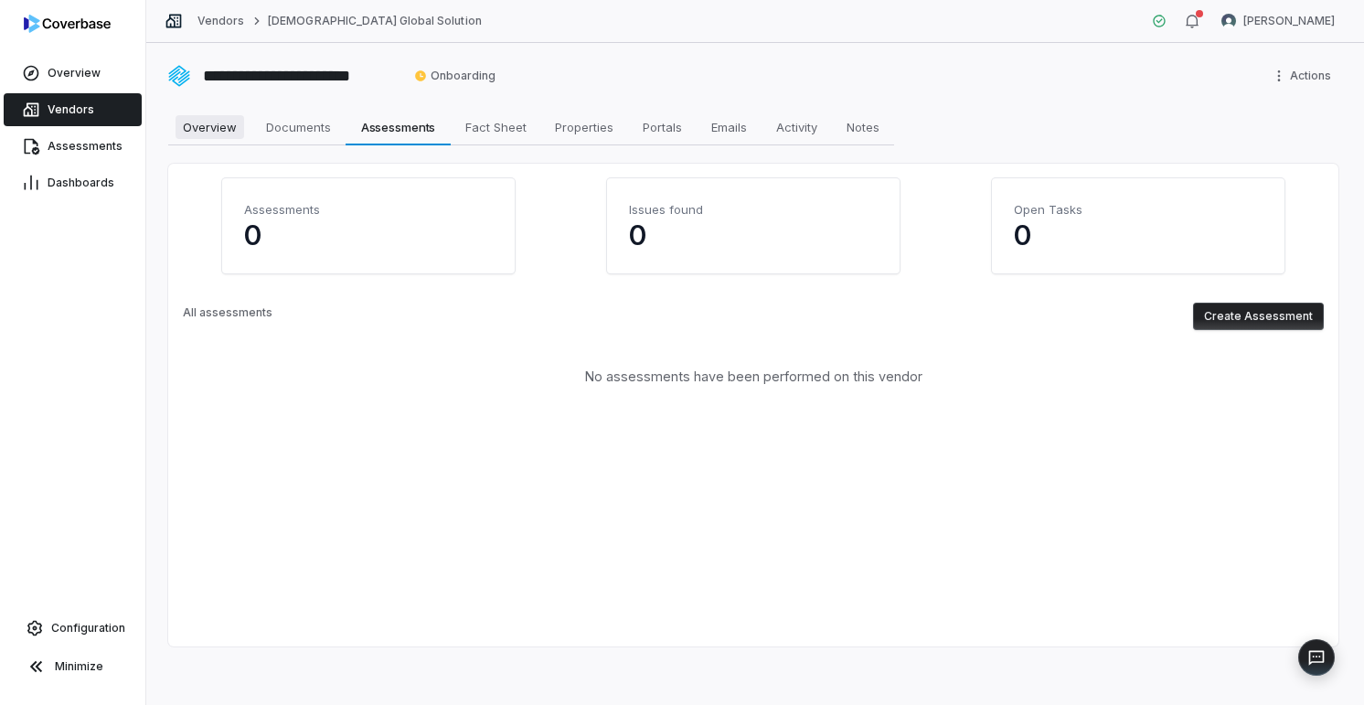
click at [205, 123] on span "Overview" at bounding box center [210, 127] width 69 height 24
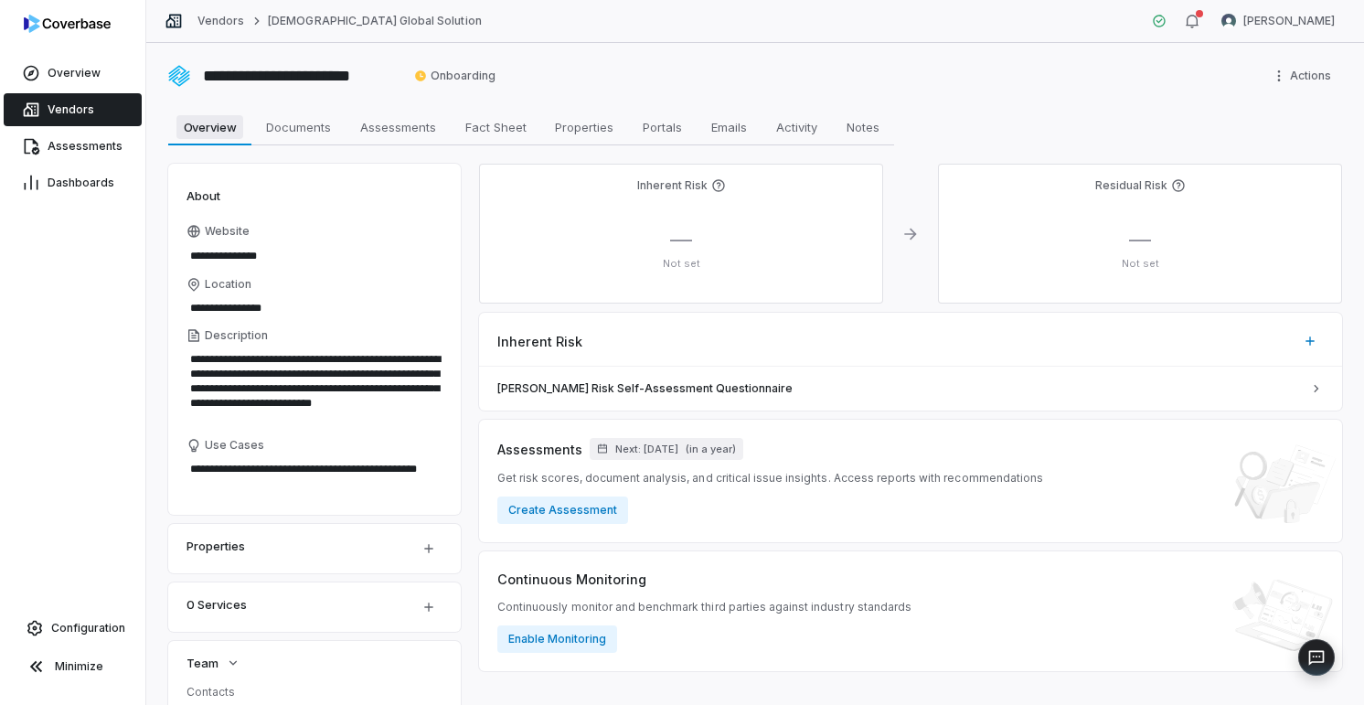
type textarea "*"
click at [574, 510] on button "Create Assessment" at bounding box center [562, 509] width 131 height 27
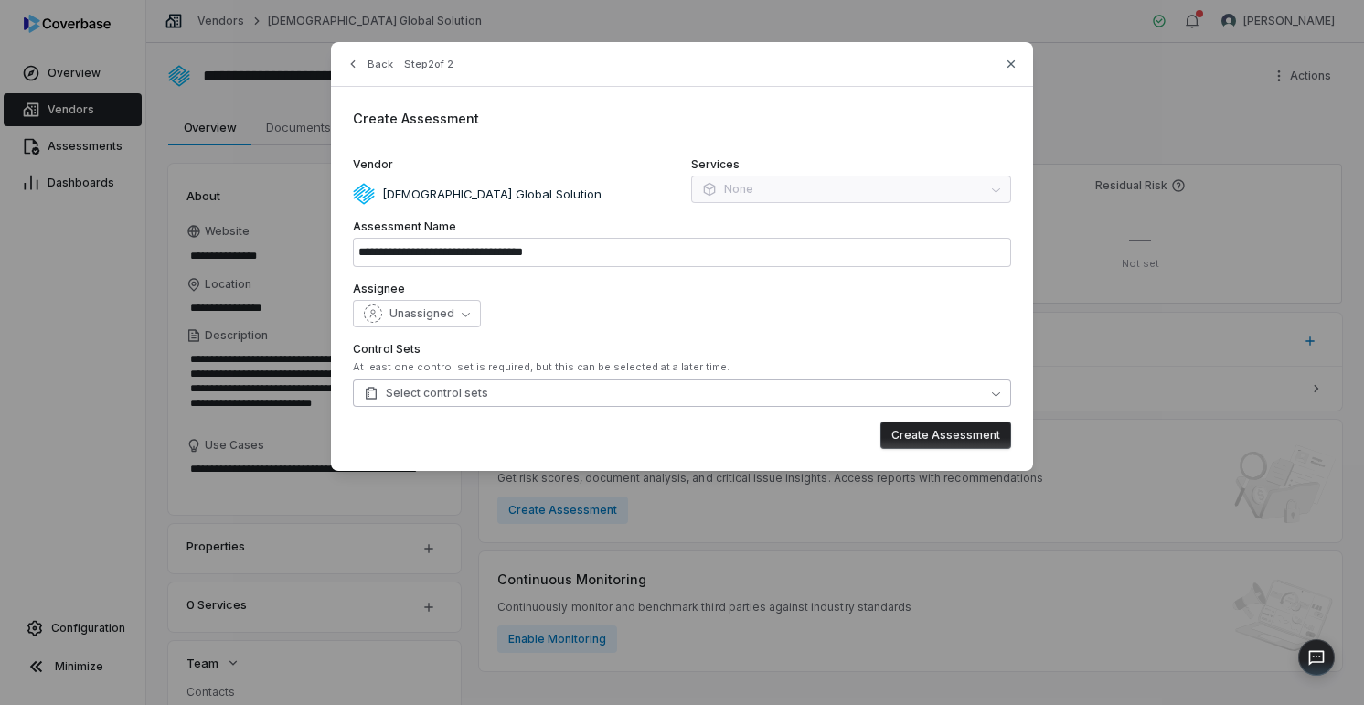
click at [554, 399] on button "Select control sets" at bounding box center [682, 392] width 658 height 27
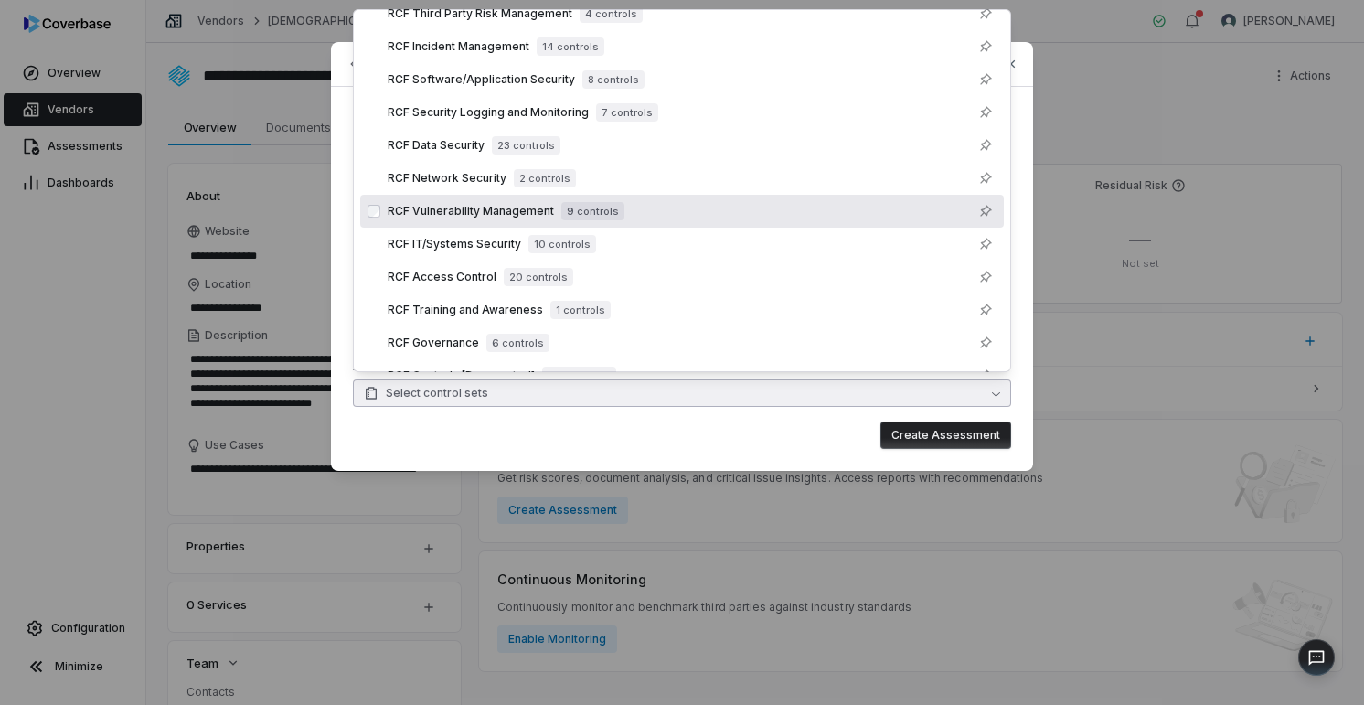
scroll to position [384, 0]
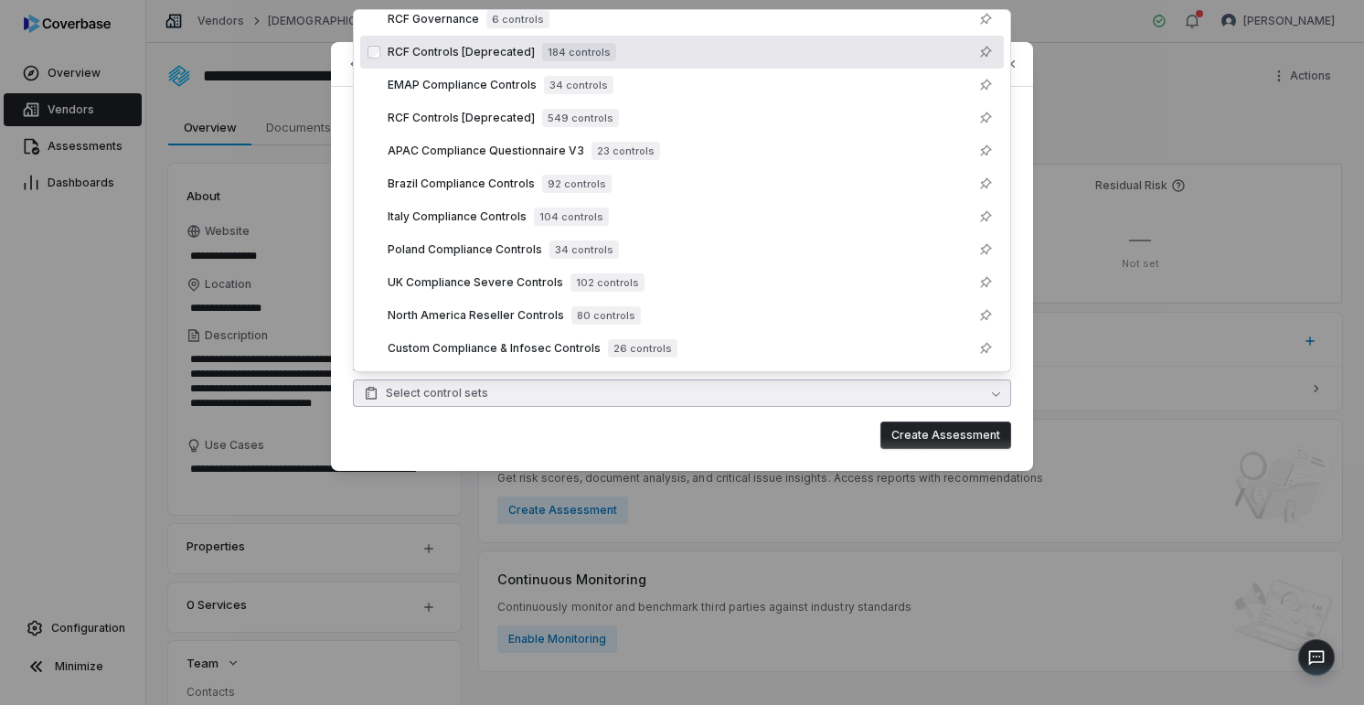
click at [581, 53] on span "184 controls" at bounding box center [579, 52] width 74 height 18
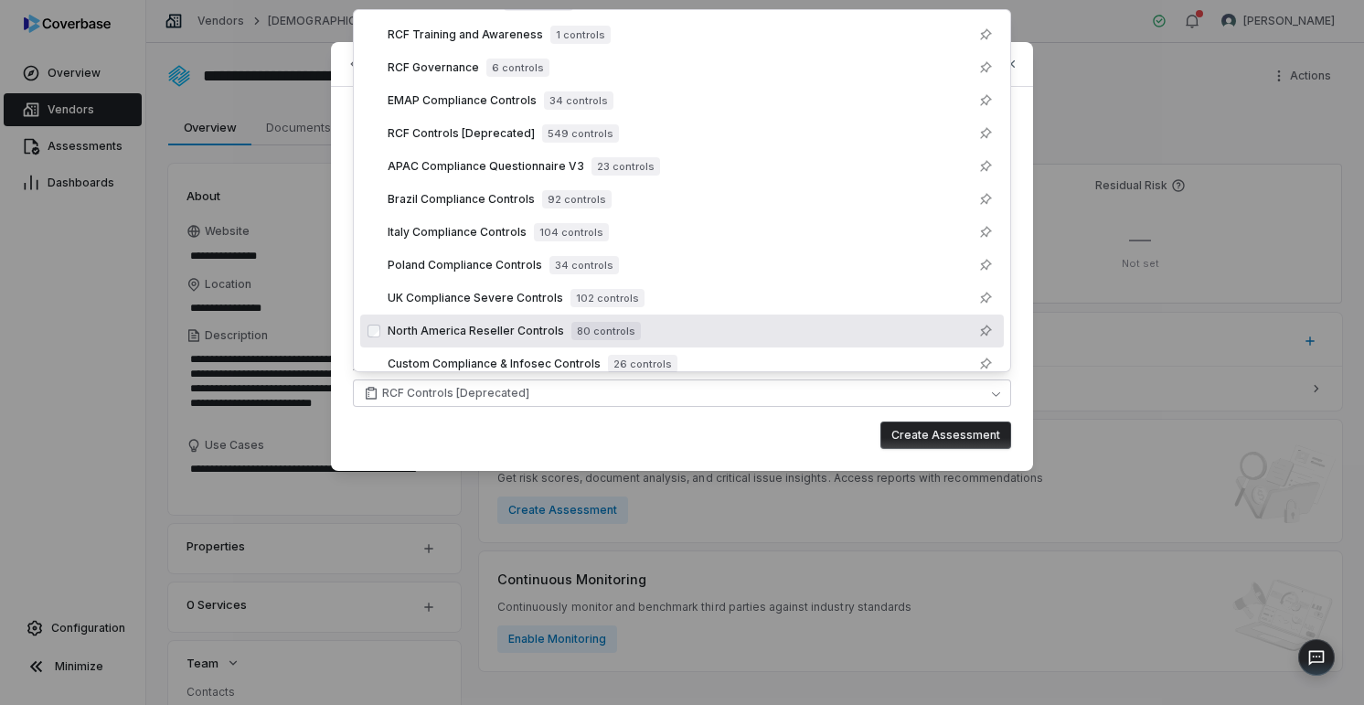
click at [785, 445] on div "Create Assessment" at bounding box center [682, 434] width 658 height 27
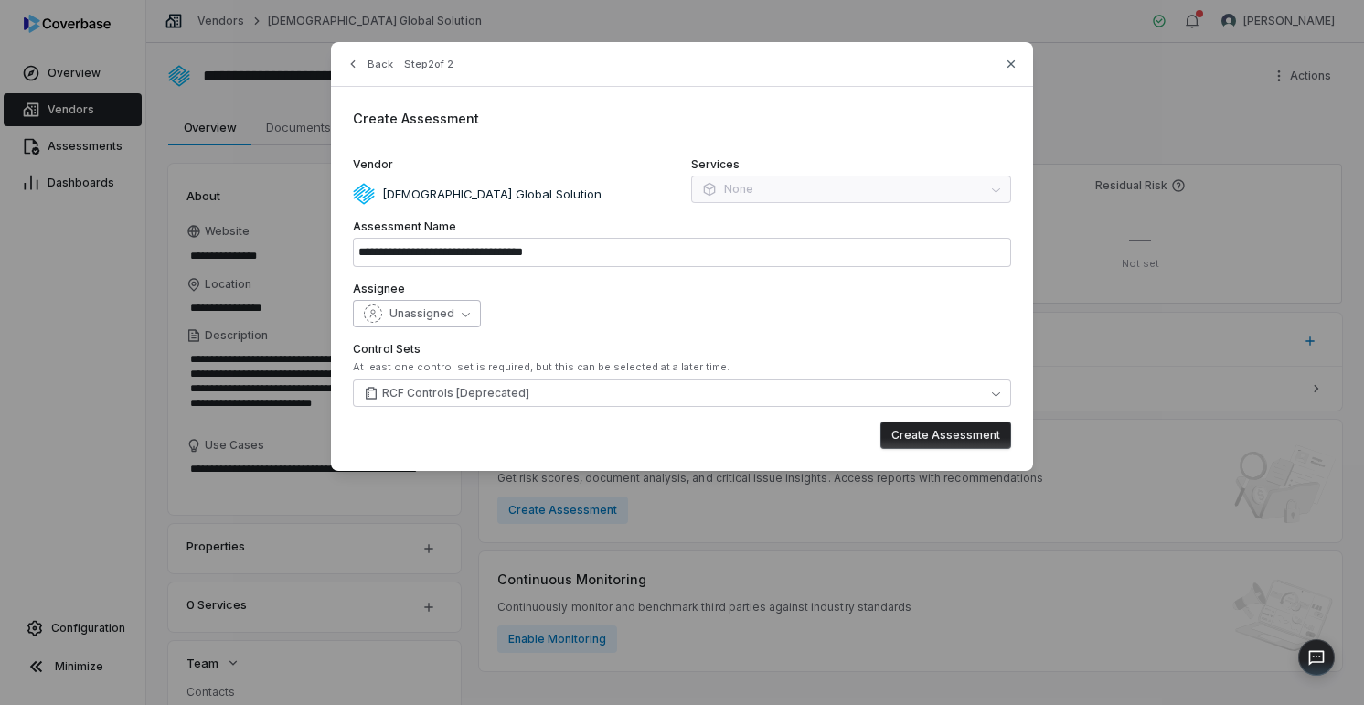
click at [429, 327] on button "Unassigned" at bounding box center [417, 313] width 128 height 27
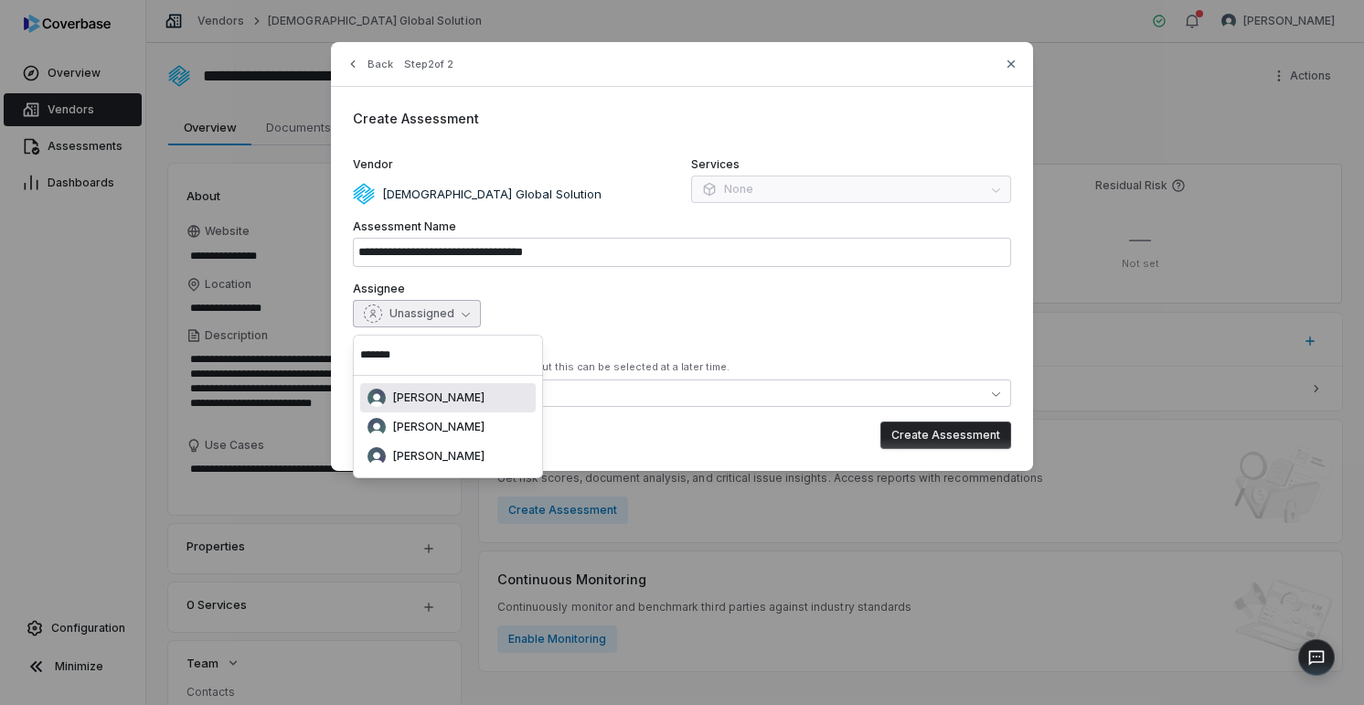
type input "******"
click at [464, 433] on span "[PERSON_NAME]" at bounding box center [438, 427] width 91 height 15
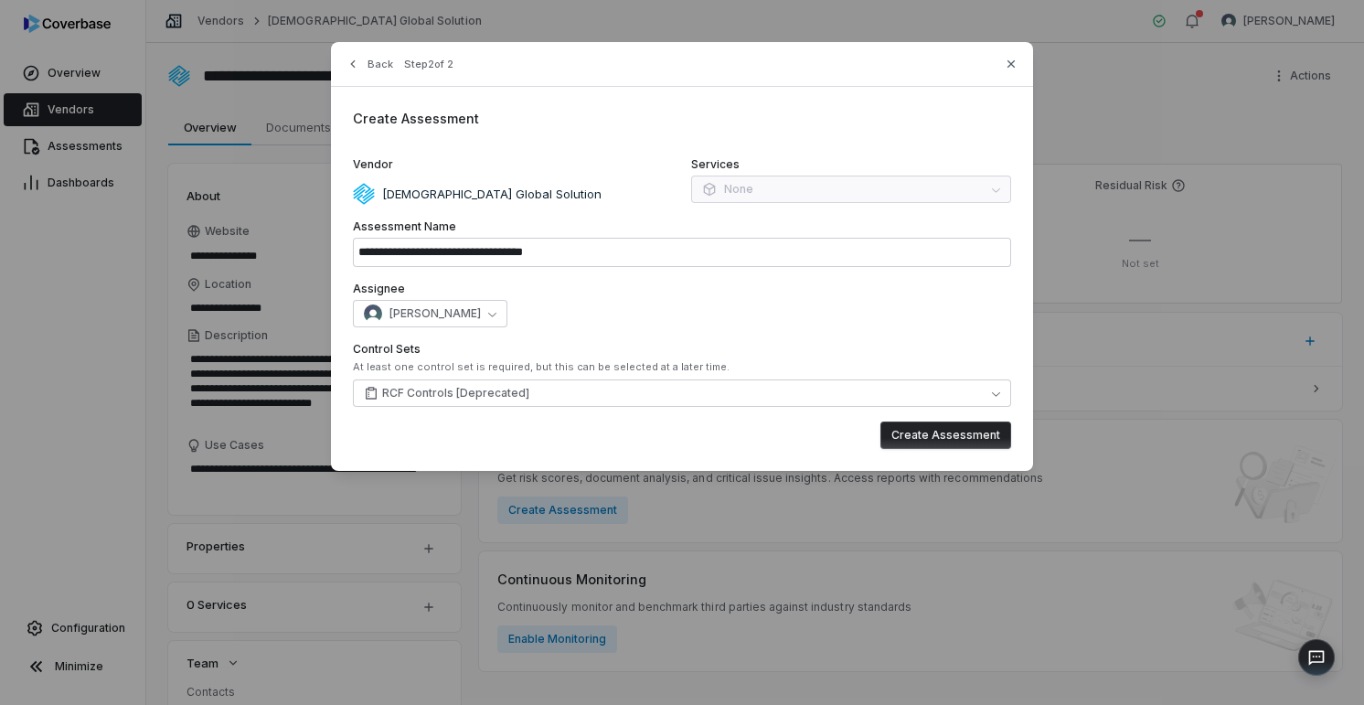
click at [935, 441] on button "Create Assessment" at bounding box center [945, 434] width 131 height 27
type input "**********"
